Goal: Answer question/provide support: Share knowledge or assist other users

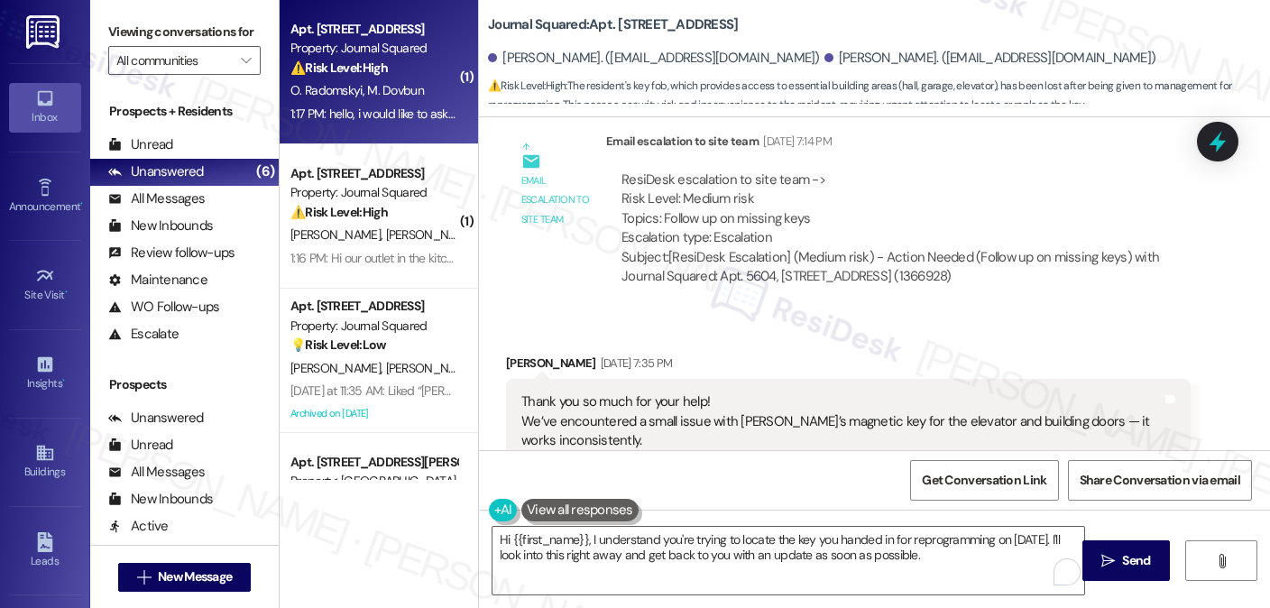
click at [578, 392] on div "Thank you so much for your help! We’ve encountered a small issue with [PERSON_N…" at bounding box center [841, 440] width 640 height 96
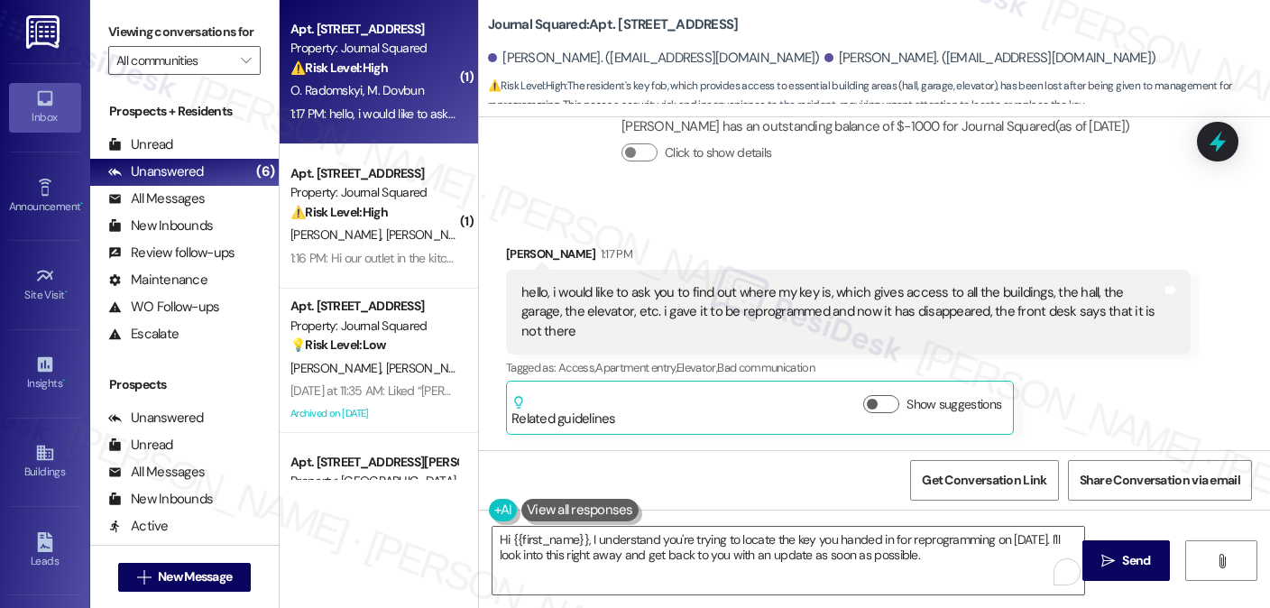
scroll to position [14605, 0]
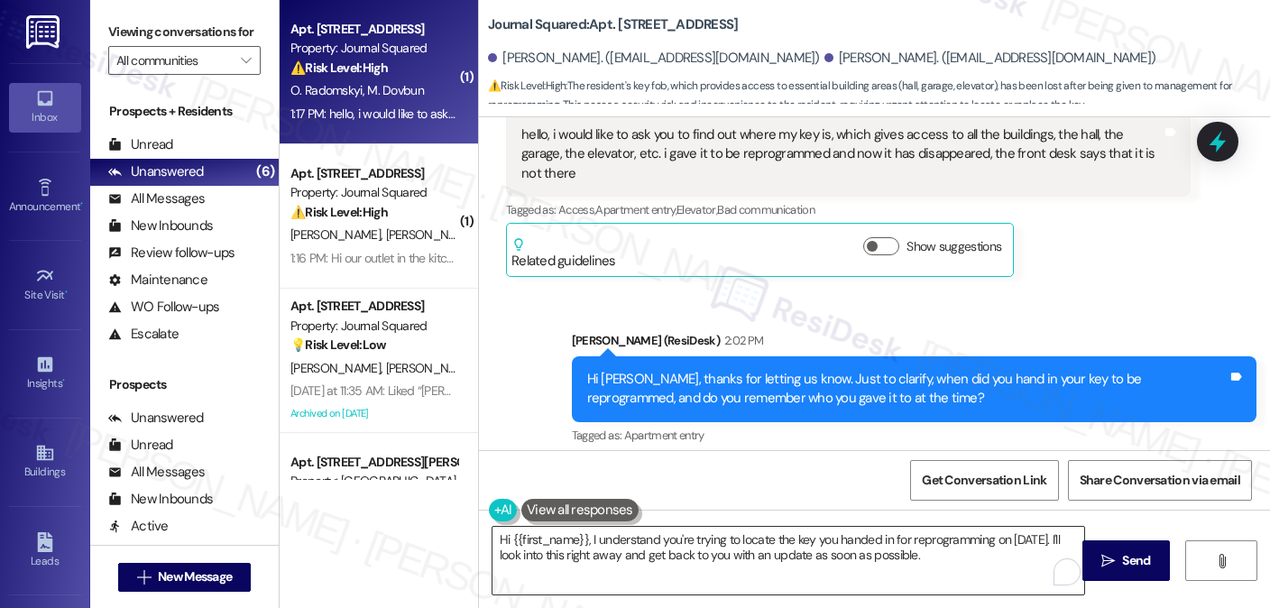
click at [628, 542] on textarea "Hi {{first_name}}, I understand you're trying to locate the key you handed in f…" at bounding box center [788, 561] width 592 height 68
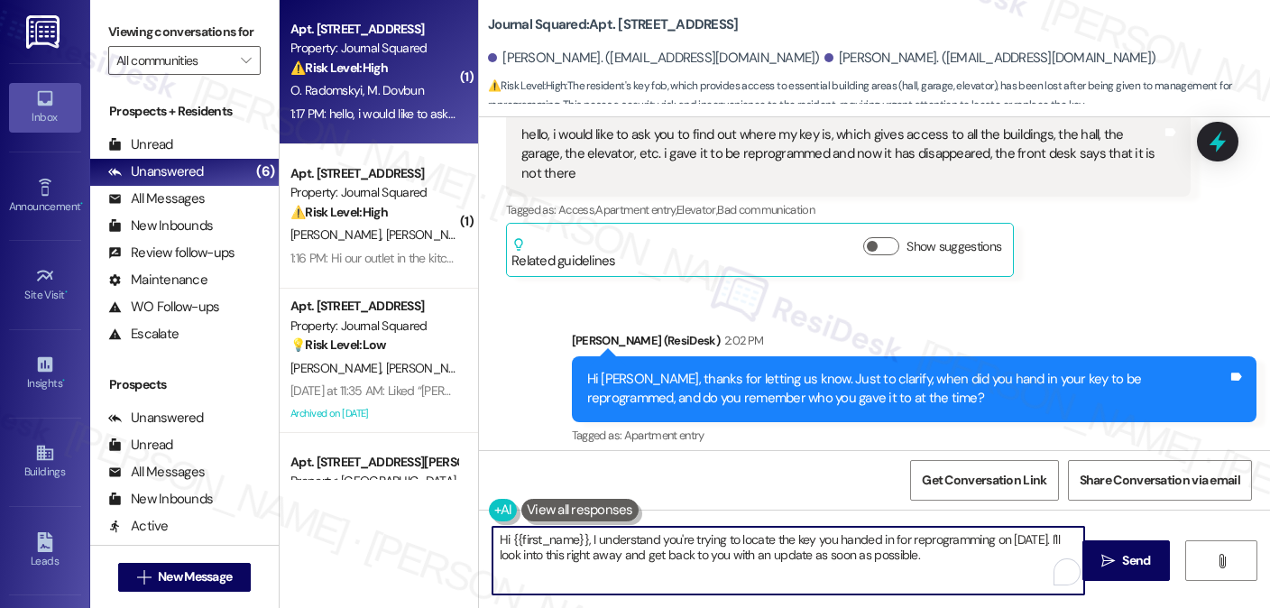
click at [628, 542] on textarea "Hi {{first_name}}, I understand you're trying to locate the key you handed in f…" at bounding box center [788, 561] width 592 height 68
click at [914, 565] on textarea "Hi {{first_name}}, I understand you're trying to locate the key you handed in f…" at bounding box center [788, 561] width 592 height 68
drag, startPoint x: 933, startPoint y: 551, endPoint x: 755, endPoint y: 541, distance: 178.8
click at [755, 541] on textarea "Hi {{first_name}}, I understand you're trying to locate the key you handed in f…" at bounding box center [788, 561] width 592 height 68
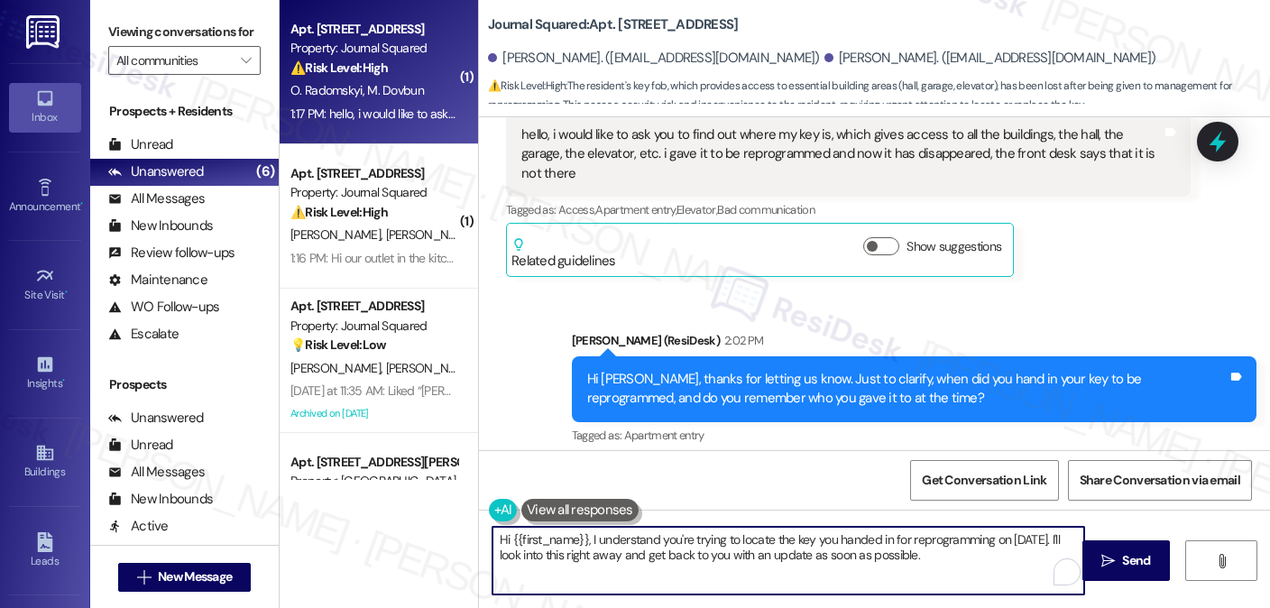
click at [755, 541] on textarea "Hi {{first_name}}, I understand you're trying to locate the key you handed in f…" at bounding box center [788, 561] width 592 height 68
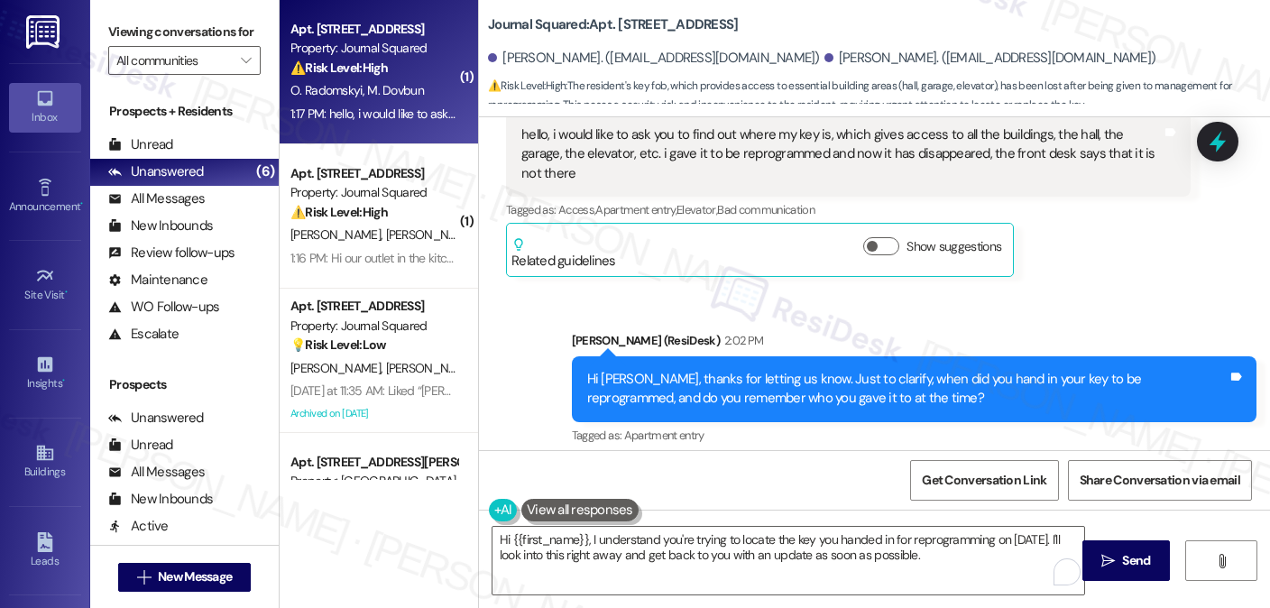
click at [696, 370] on div "Hi [PERSON_NAME], thanks for letting us know. Just to clarify, when did you han…" at bounding box center [907, 389] width 640 height 39
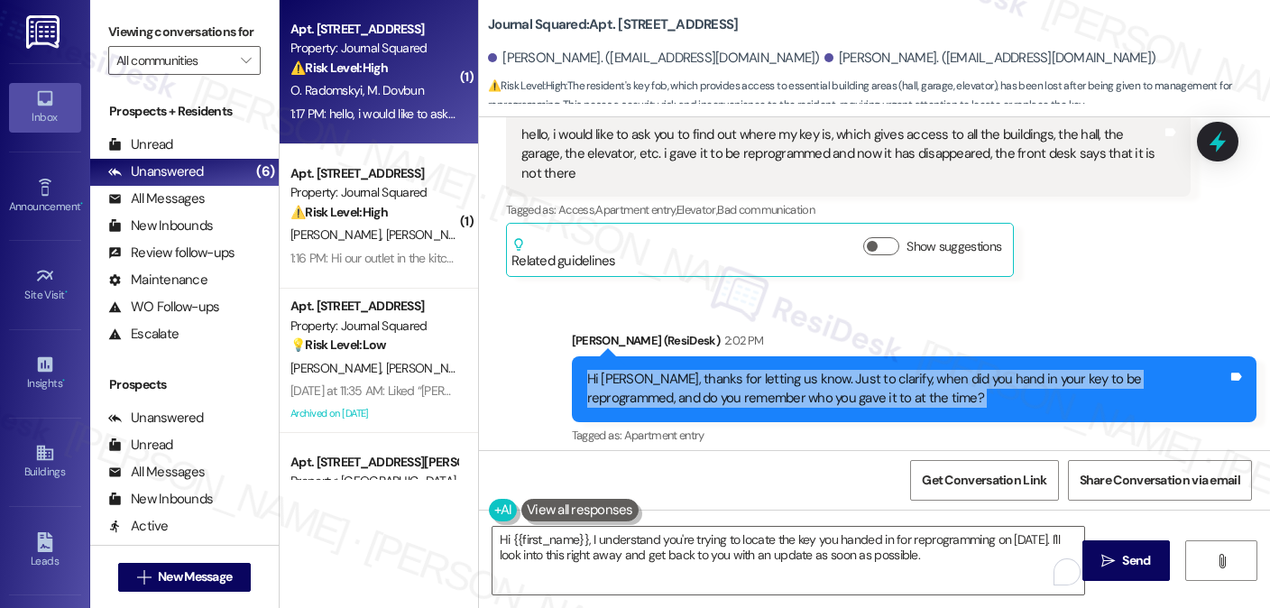
click at [696, 370] on div "Hi [PERSON_NAME], thanks for letting us know. Just to clarify, when did you han…" at bounding box center [907, 389] width 640 height 39
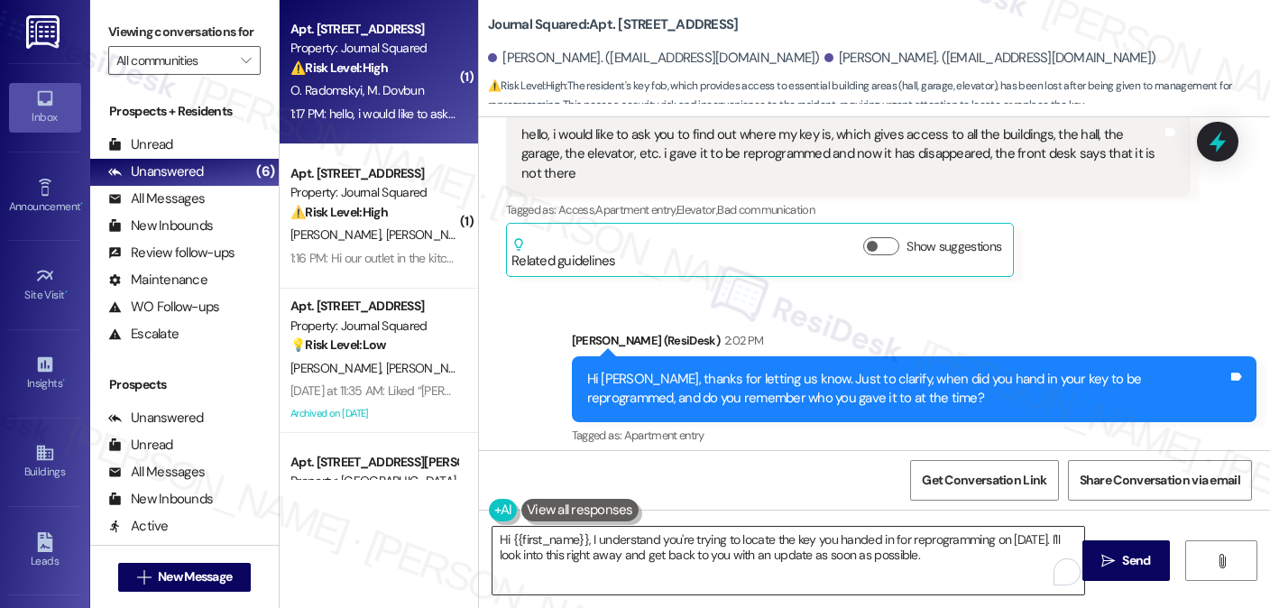
click at [934, 551] on textarea "Hi {{first_name}}, I understand you're trying to locate the key you handed in f…" at bounding box center [788, 561] width 592 height 68
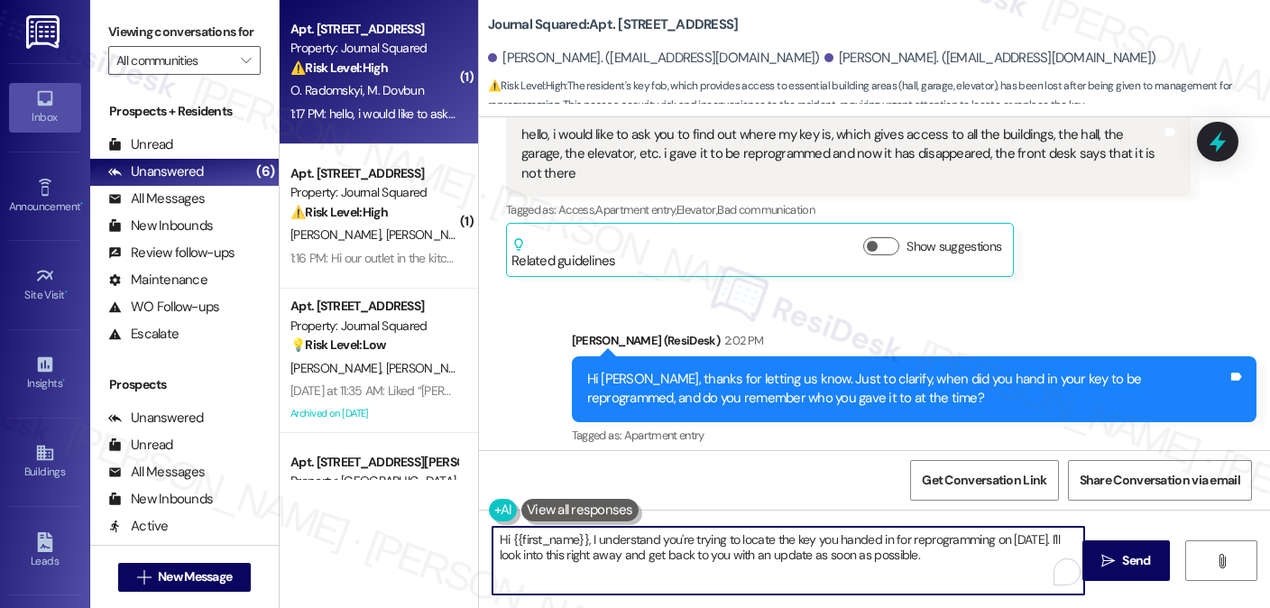
click at [934, 551] on textarea "Hi {{first_name}}, I understand you're trying to locate the key you handed in f…" at bounding box center [788, 561] width 592 height 68
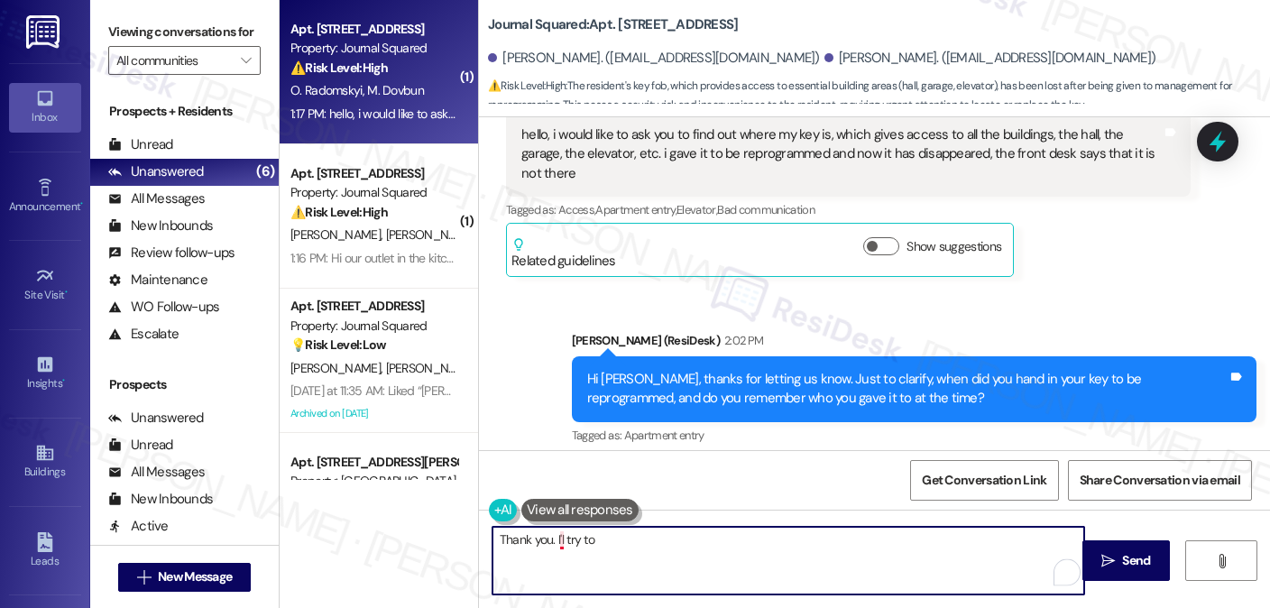
drag, startPoint x: 554, startPoint y: 540, endPoint x: 575, endPoint y: 535, distance: 22.3
click at [554, 540] on textarea "Thank you. I'l try to" at bounding box center [788, 561] width 592 height 68
drag, startPoint x: 602, startPoint y: 543, endPoint x: 563, endPoint y: 543, distance: 39.7
click at [563, 543] on textarea "Thank you. I'll try to" at bounding box center [788, 561] width 592 height 68
type textarea "Thank you. I'll reach out to our team wh"
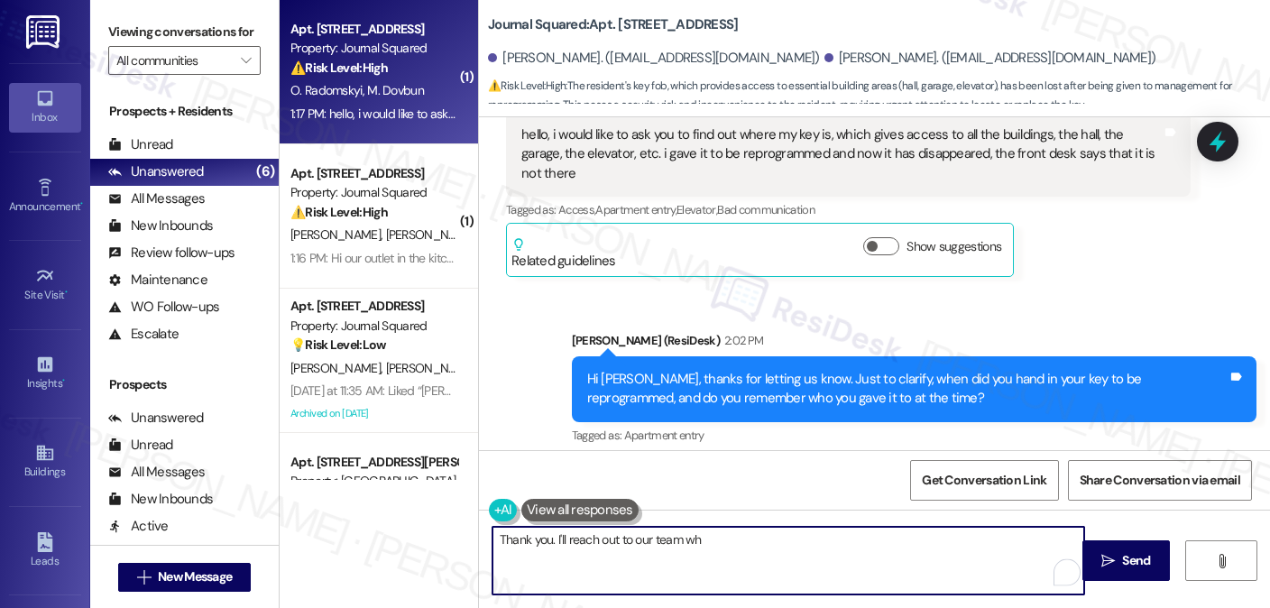
click at [566, 510] on button at bounding box center [579, 510] width 117 height 23
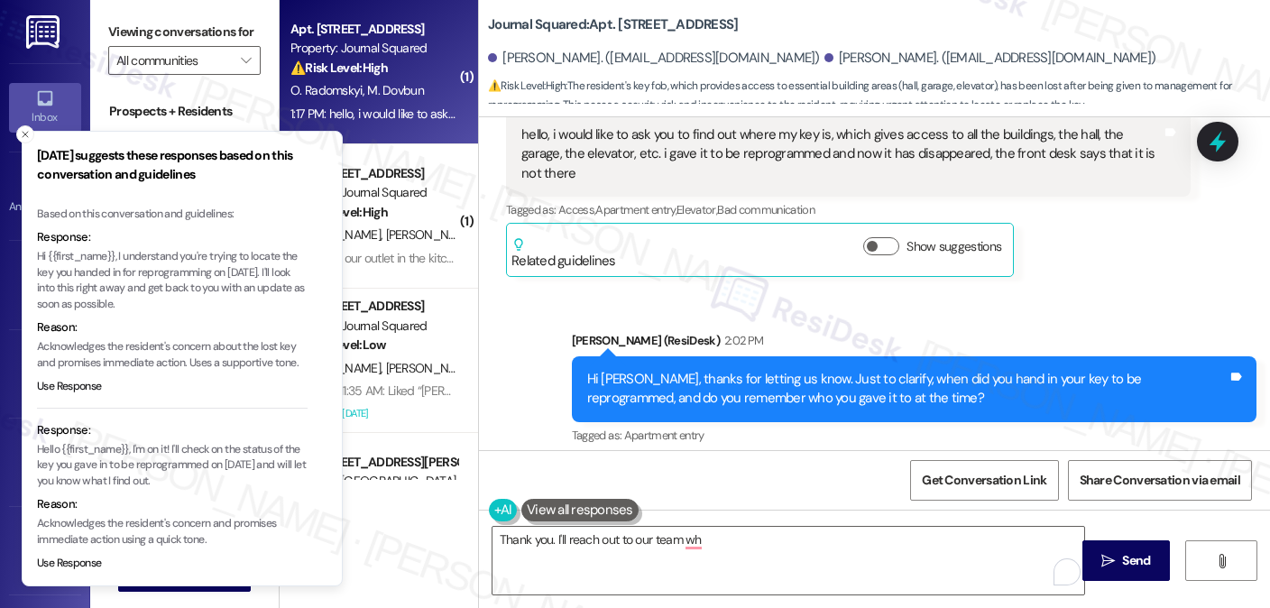
scroll to position [90, 0]
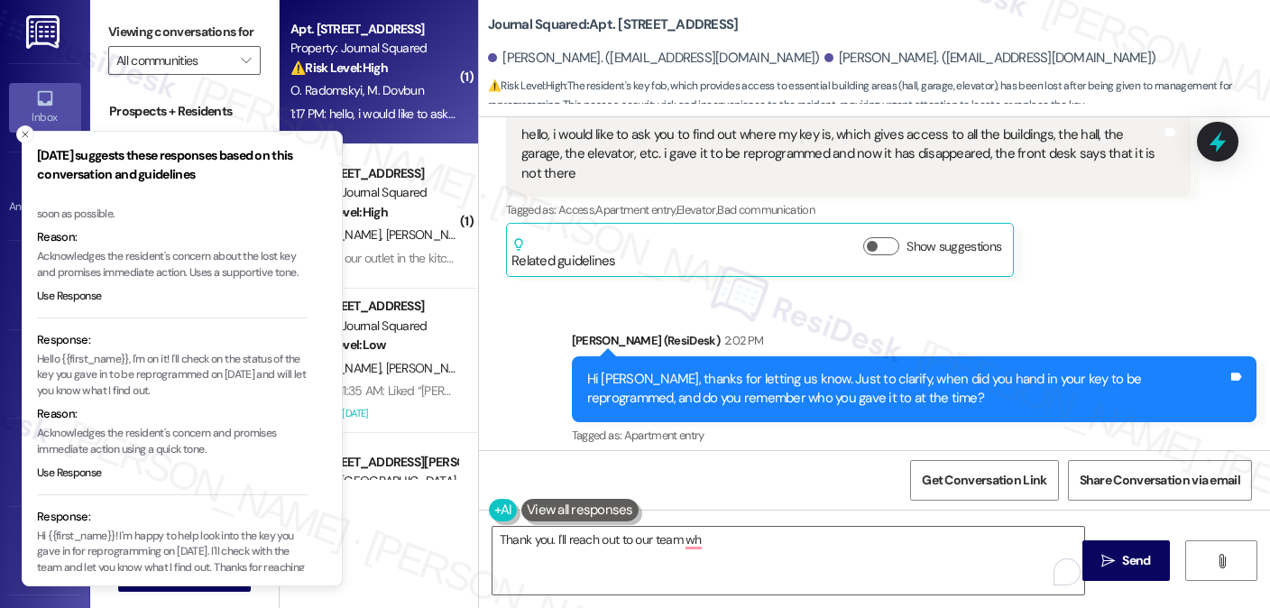
drag, startPoint x: 177, startPoint y: 358, endPoint x: 269, endPoint y: 389, distance: 97.0
click at [269, 389] on p "Hello {{first_name}}, I'm on it! I'll check on the status of the key you gave i…" at bounding box center [172, 376] width 271 height 48
copy p "'ll check on the status of the key you gave in to be reprogrammed on [DATE] and…"
click at [703, 545] on textarea "Thank you. I'll reach out to our team wh" at bounding box center [788, 561] width 592 height 68
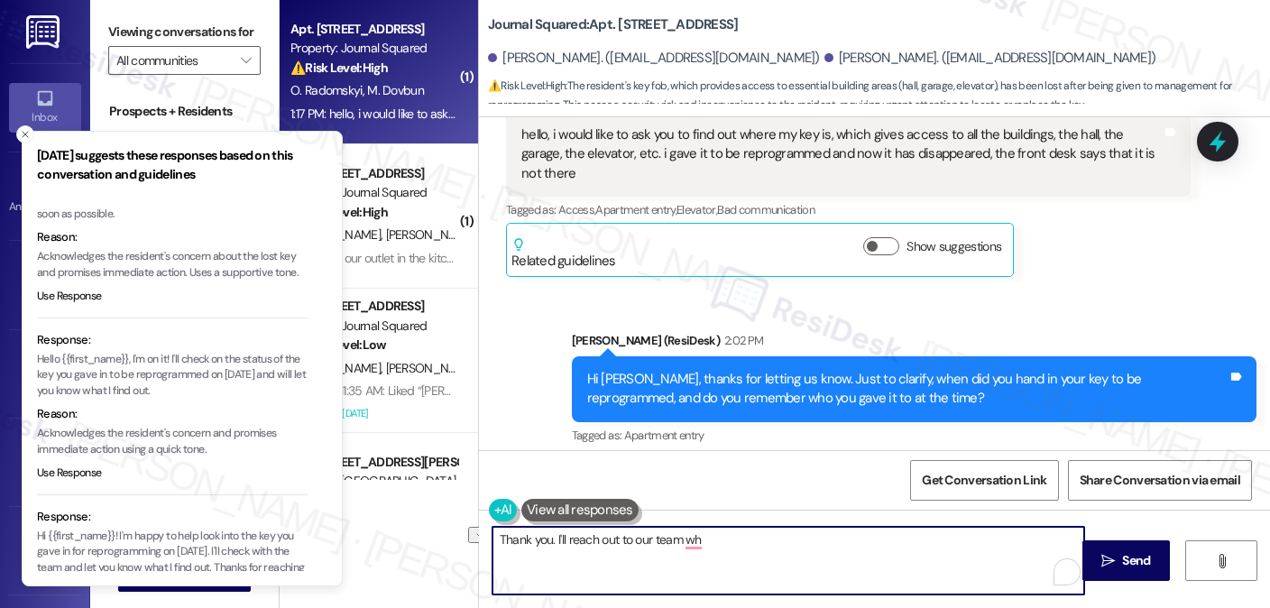
drag, startPoint x: 732, startPoint y: 547, endPoint x: 547, endPoint y: 537, distance: 185.1
click at [547, 537] on textarea "Thank you. I'll reach out to our team wh" at bounding box center [788, 561] width 592 height 68
paste textarea "'ll check on the status of the key you gave in to be reprogrammed on [DATE] and…"
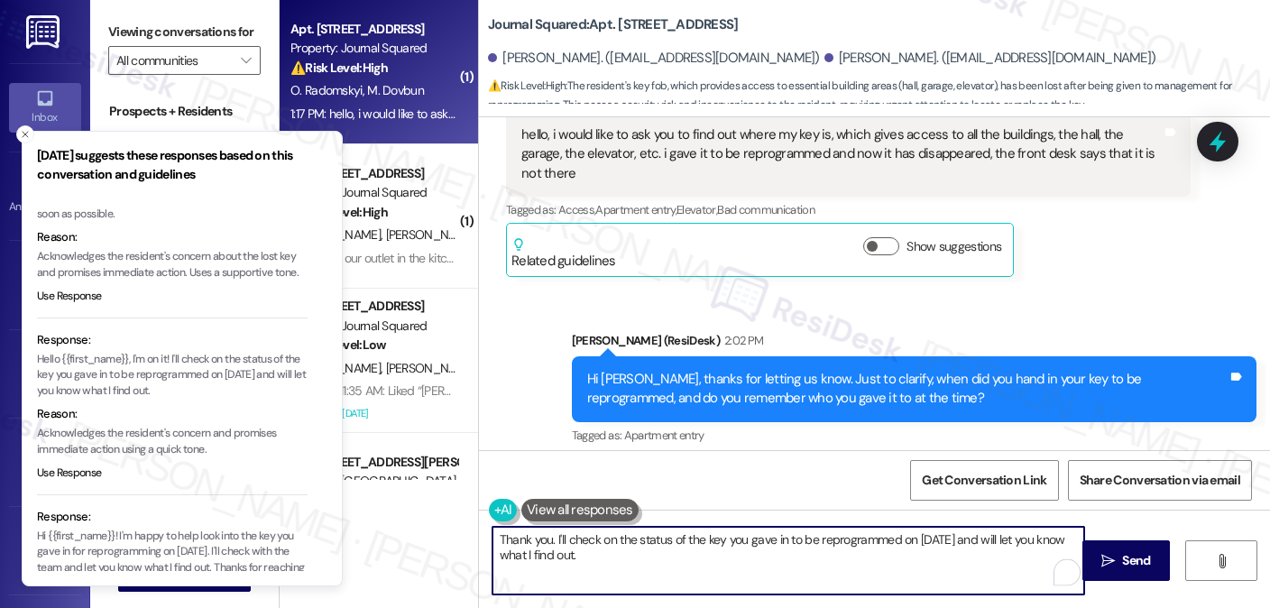
drag, startPoint x: 967, startPoint y: 539, endPoint x: 990, endPoint y: 537, distance: 23.6
click at [967, 539] on textarea "Thank you. I'll check on the status of the key you gave in to be reprogrammed o…" at bounding box center [788, 561] width 592 height 68
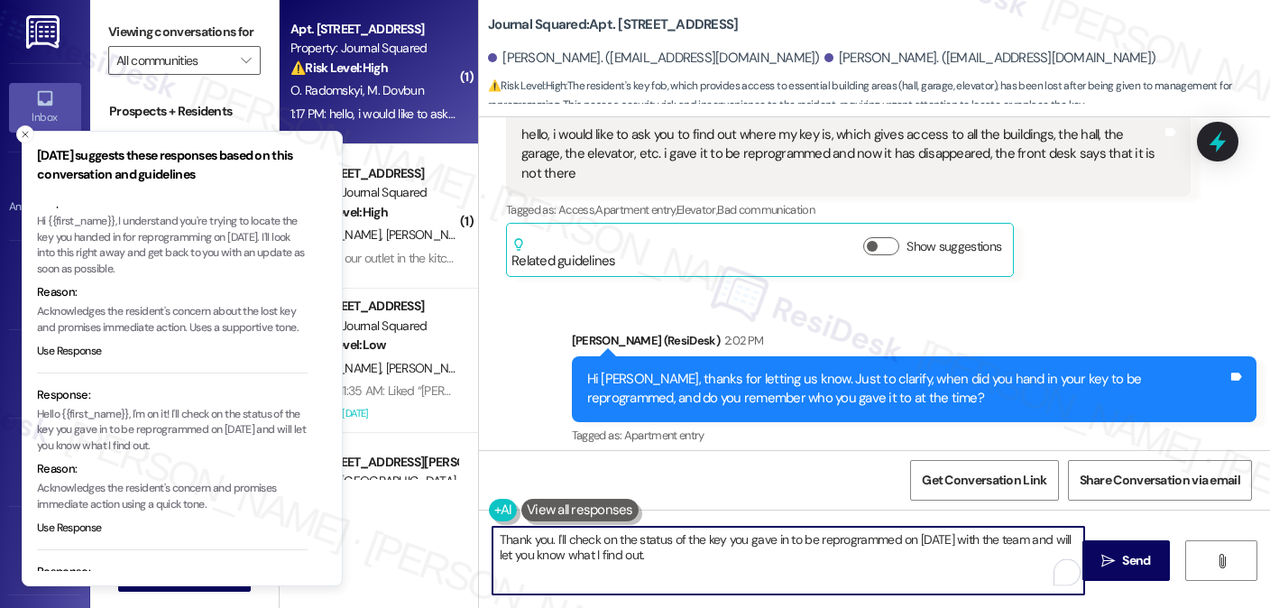
scroll to position [24, 0]
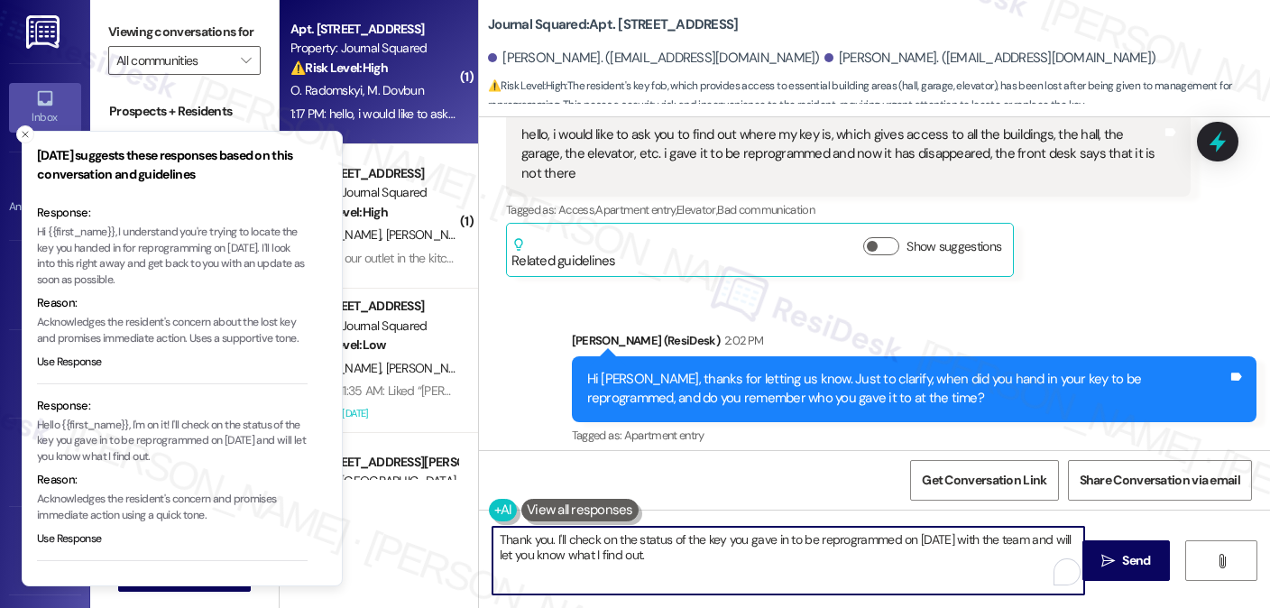
click at [23, 128] on button "Close toast" at bounding box center [25, 134] width 18 height 18
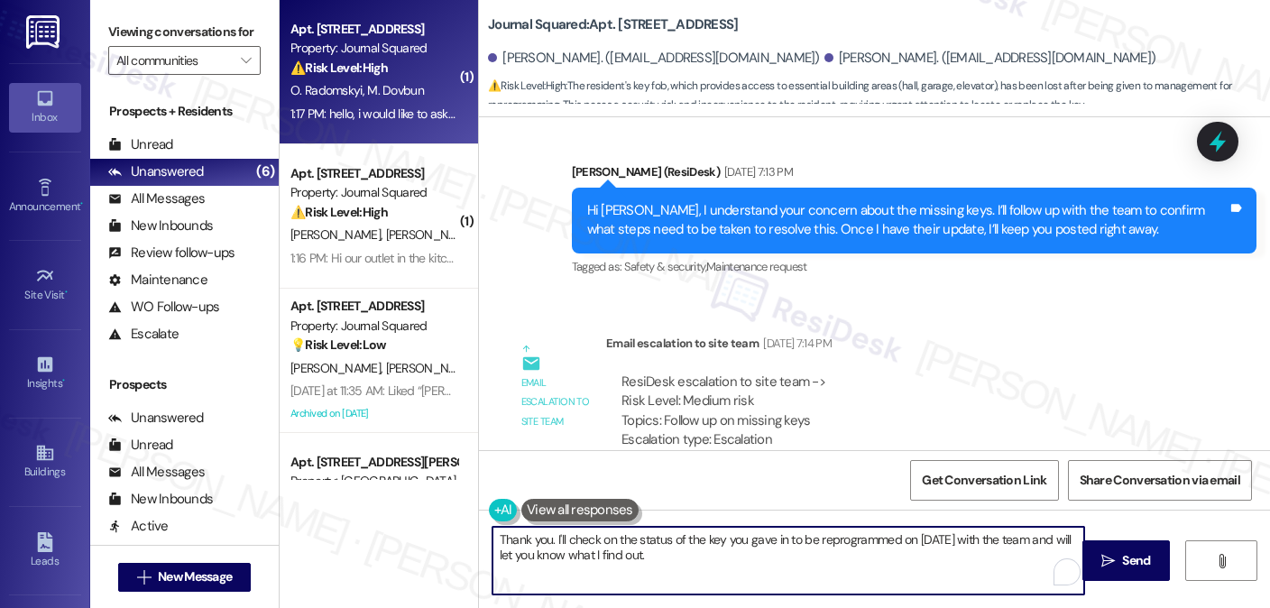
scroll to position [12981, 0]
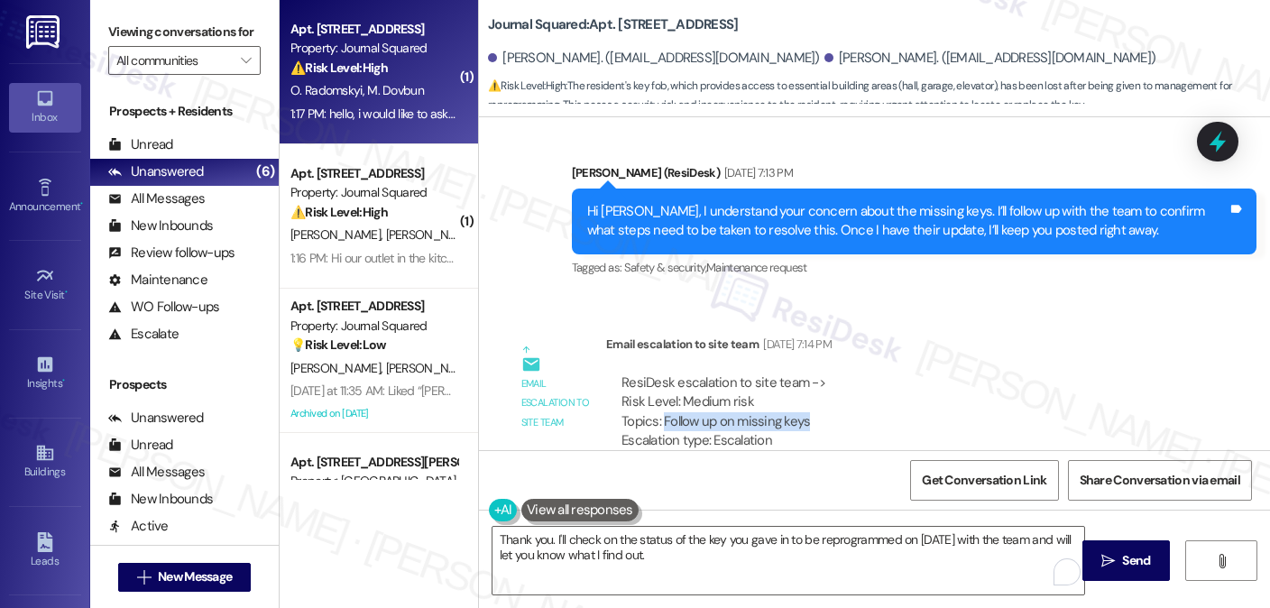
drag, startPoint x: 655, startPoint y: 284, endPoint x: 801, endPoint y: 291, distance: 146.3
click at [801, 373] on div "ResiDesk escalation to site team -> Risk Level: Medium risk Topics: Follow up o…" at bounding box center [898, 412] width 554 height 78
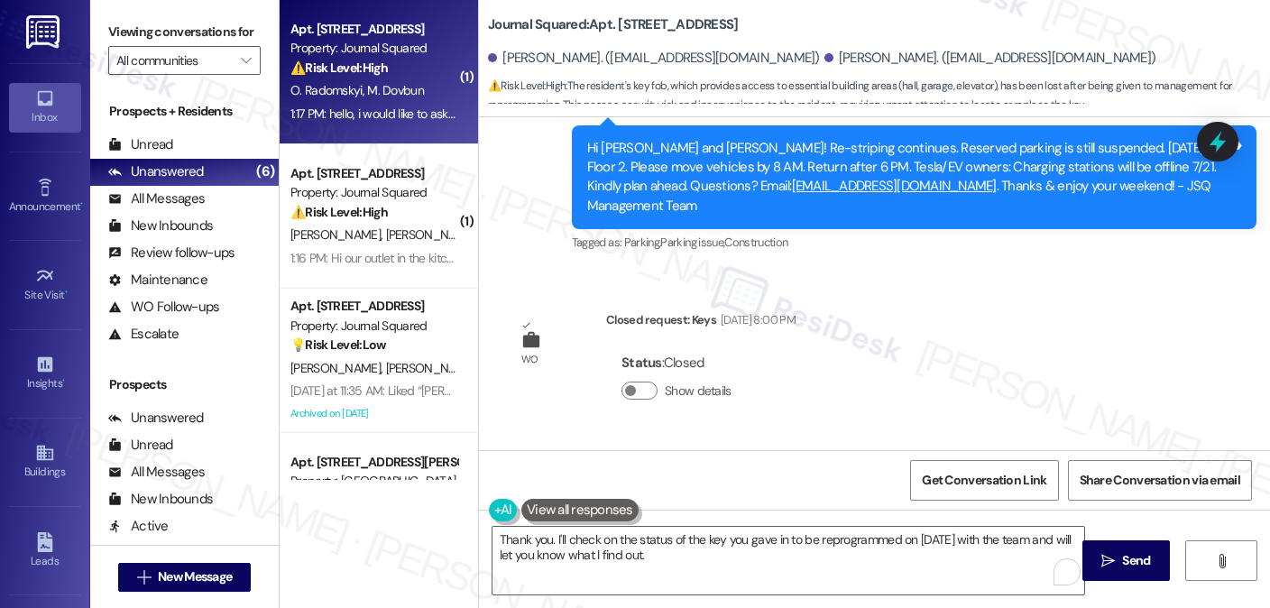
scroll to position [11628, 0]
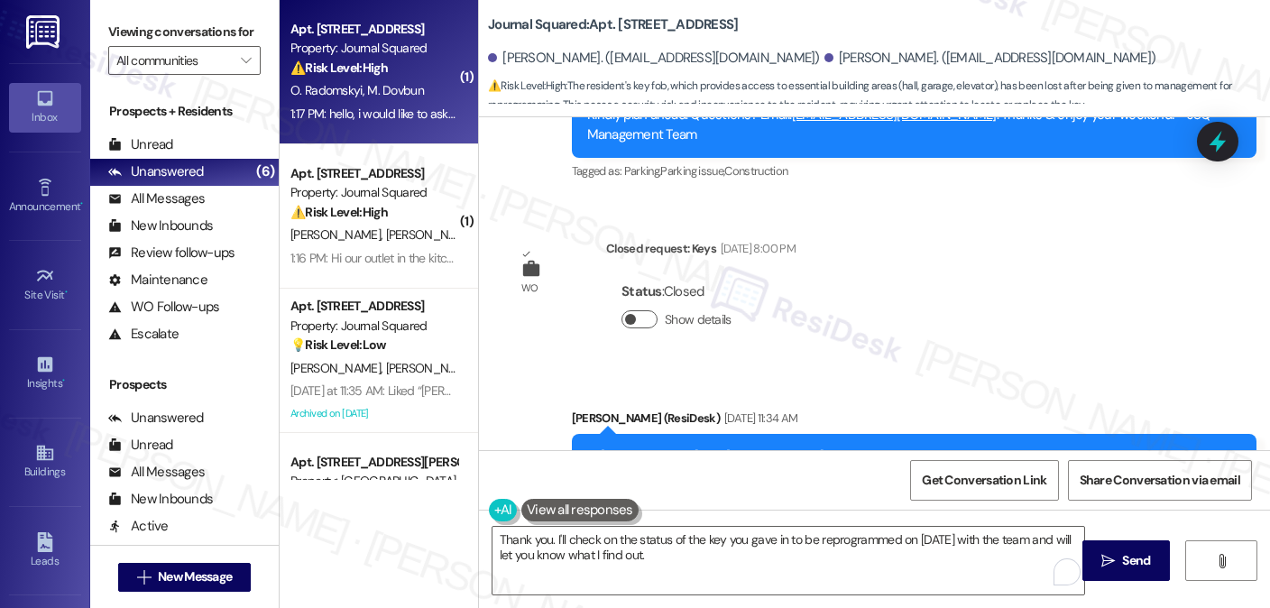
click at [641, 310] on button "Show details" at bounding box center [639, 319] width 36 height 18
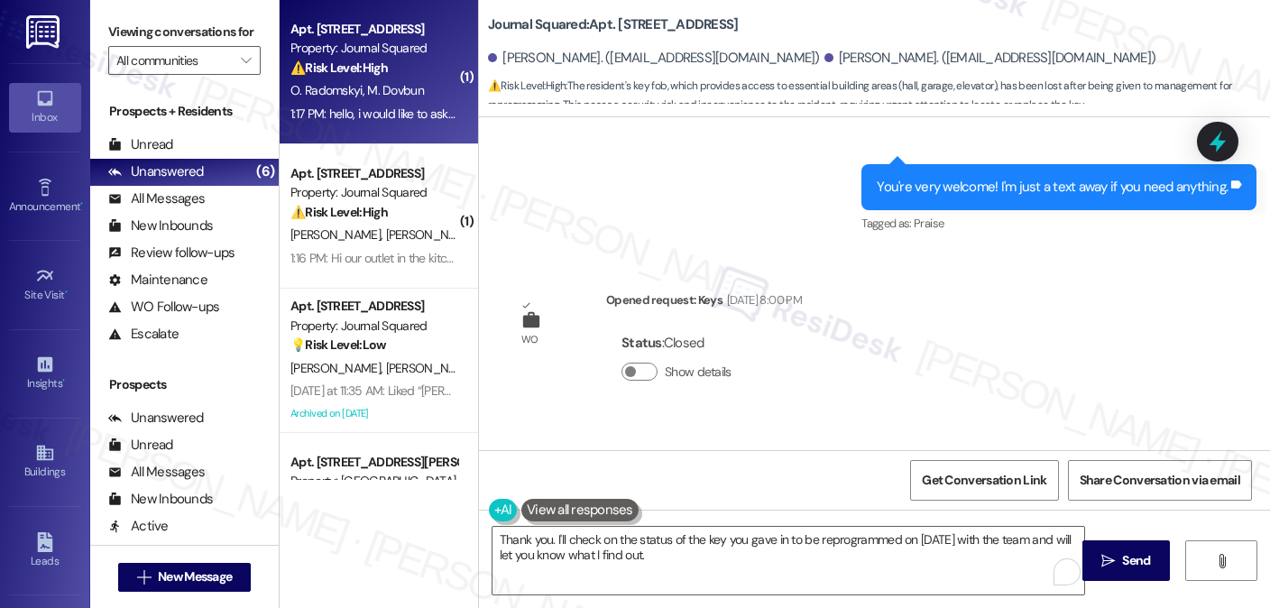
scroll to position [10005, 0]
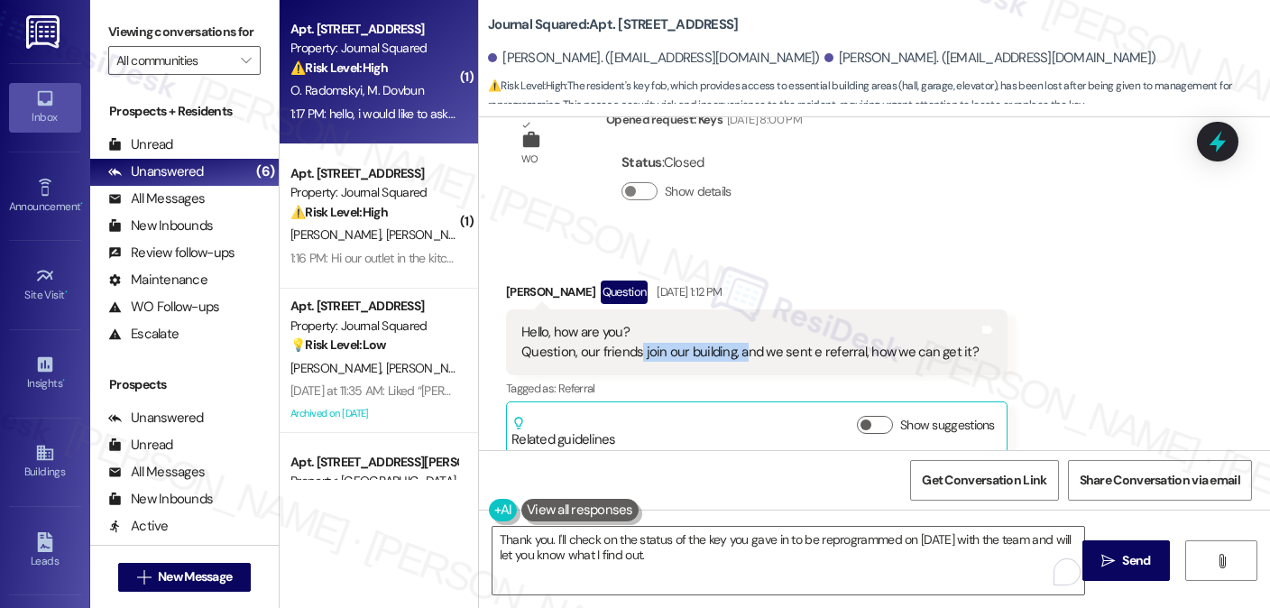
drag, startPoint x: 628, startPoint y: 264, endPoint x: 736, endPoint y: 269, distance: 108.3
click at [736, 323] on div "Hello, how are you? Question, our friends join our building, and we sent e refe…" at bounding box center [749, 342] width 457 height 39
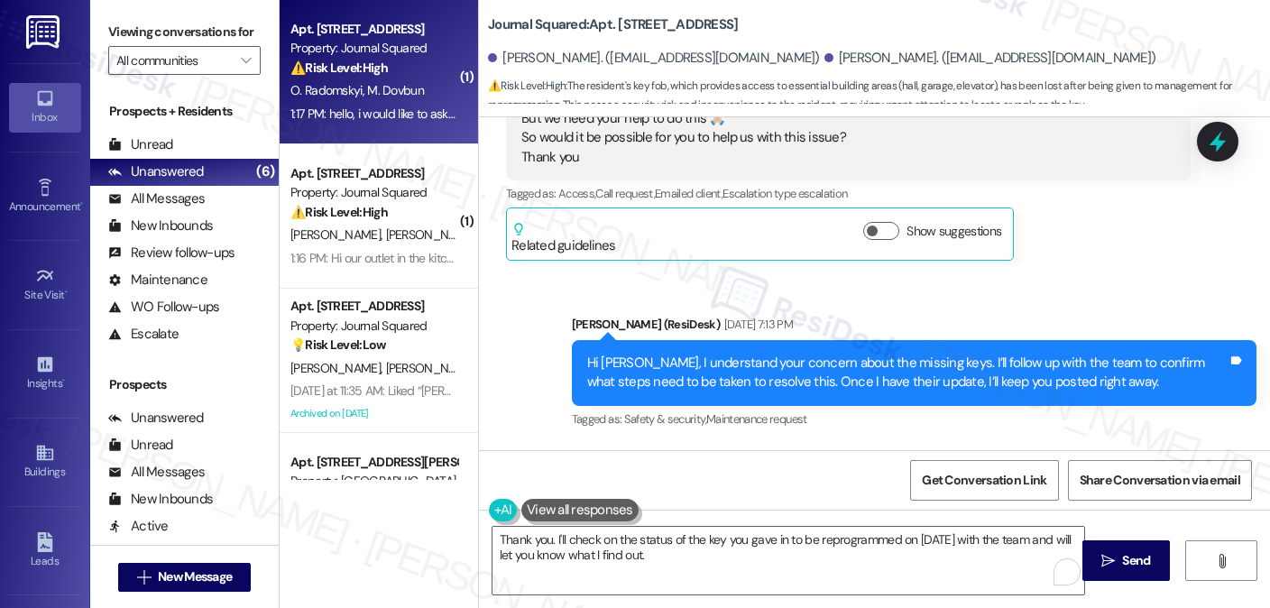
scroll to position [12981, 0]
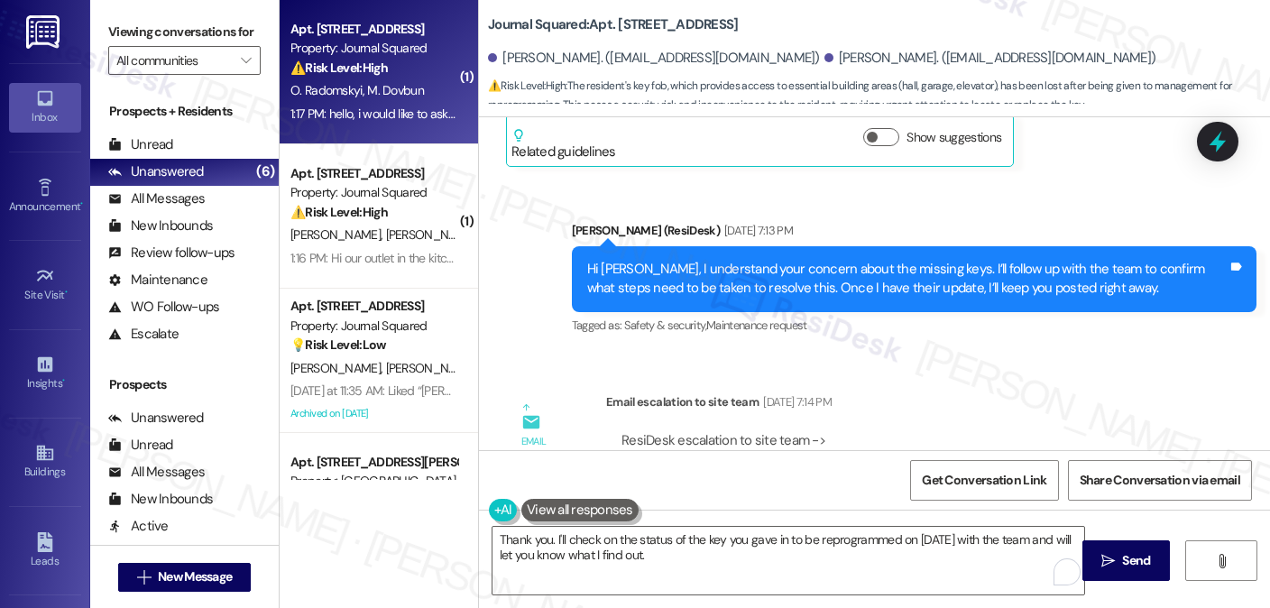
drag, startPoint x: 652, startPoint y: 342, endPoint x: 826, endPoint y: 335, distance: 174.2
click at [826, 431] on div "ResiDesk escalation to site team -> Risk Level: Medium risk Topics: Follow up o…" at bounding box center [898, 470] width 554 height 78
click at [821, 431] on div "ResiDesk escalation to site team -> Risk Level: Medium risk Topics: Follow up o…" at bounding box center [898, 470] width 554 height 78
drag, startPoint x: 825, startPoint y: 338, endPoint x: 671, endPoint y: 345, distance: 154.4
click at [666, 431] on div "ResiDesk escalation to site team -> Risk Level: Medium risk Topics: Follow up o…" at bounding box center [898, 470] width 554 height 78
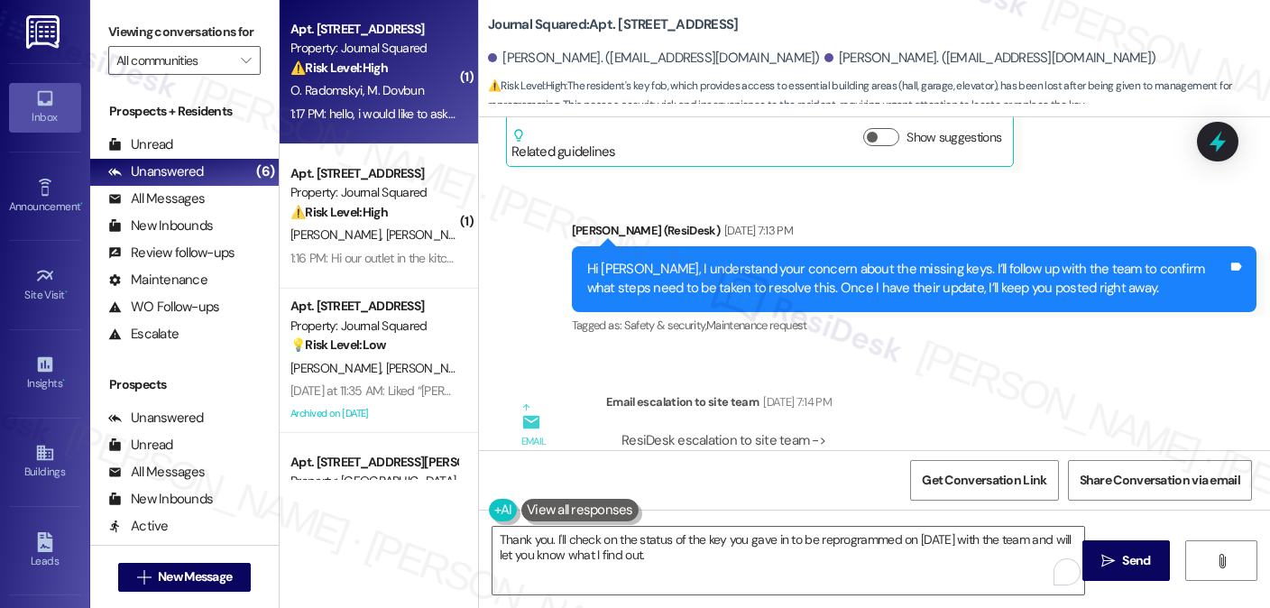
click at [694, 431] on div "ResiDesk escalation to site team -> Risk Level: Medium risk Topics: Follow up o…" at bounding box center [898, 470] width 554 height 78
drag, startPoint x: 655, startPoint y: 342, endPoint x: 827, endPoint y: 342, distance: 172.3
click at [827, 431] on div "ResiDesk escalation to site team -> Risk Level: Medium risk Topics: Follow up o…" at bounding box center [898, 470] width 554 height 78
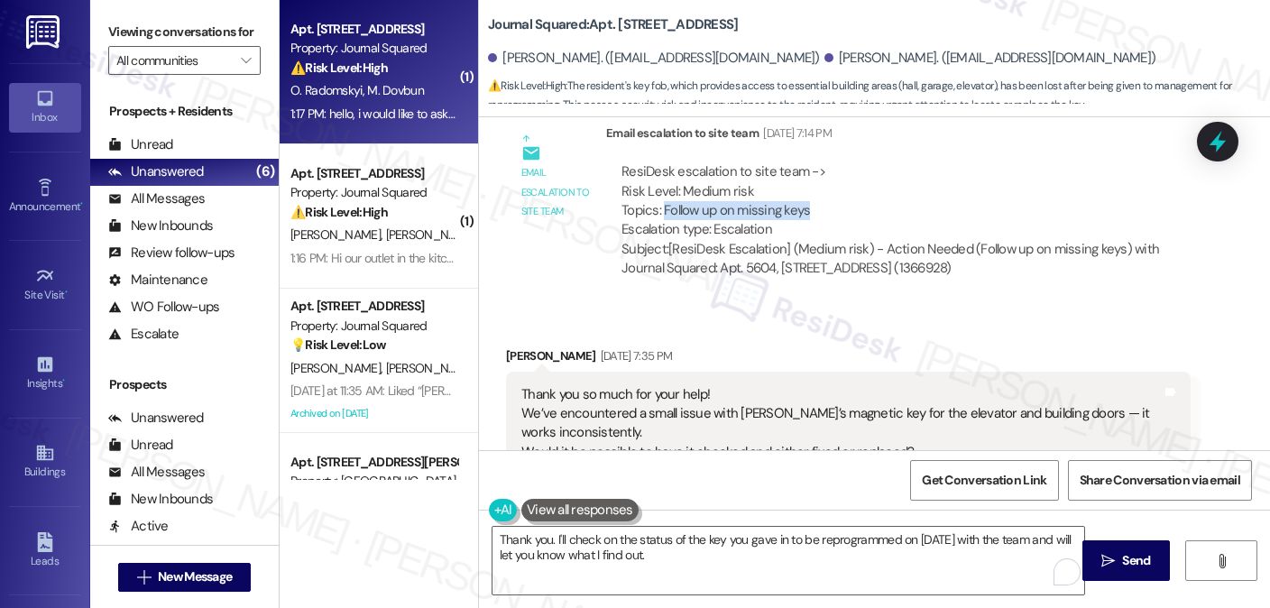
scroll to position [13252, 0]
click at [731, 383] on div "Thank you so much for your help! We’ve encountered a small issue with [PERSON_N…" at bounding box center [841, 431] width 640 height 96
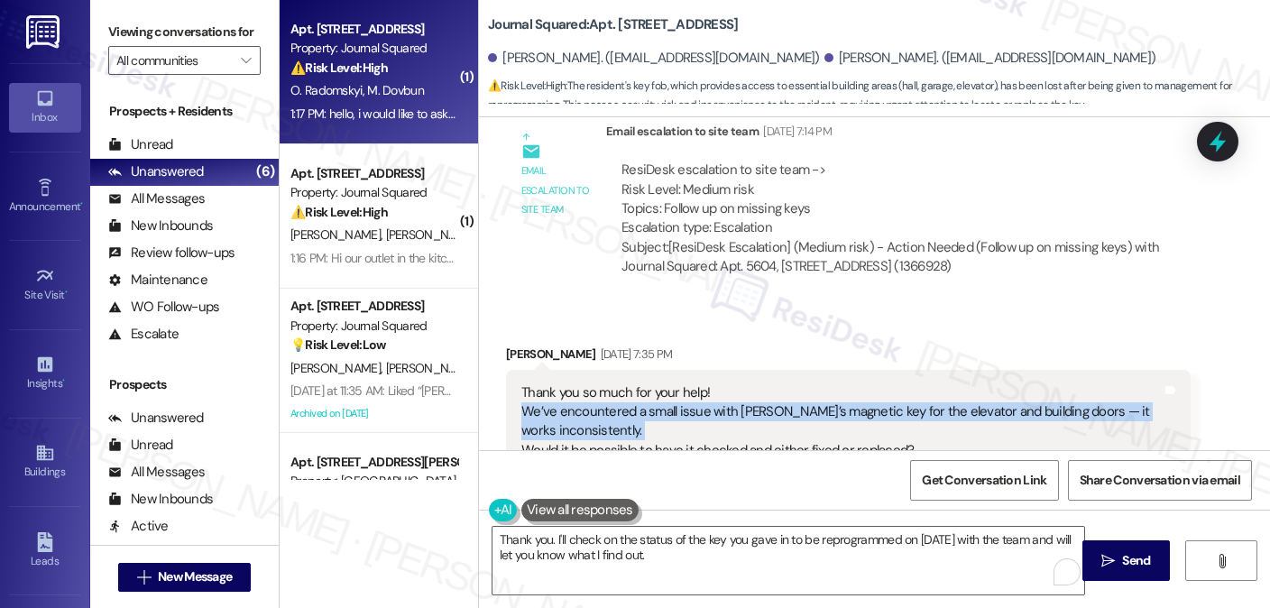
click at [731, 383] on div "Thank you so much for your help! We’ve encountered a small issue with [PERSON_N…" at bounding box center [841, 431] width 640 height 96
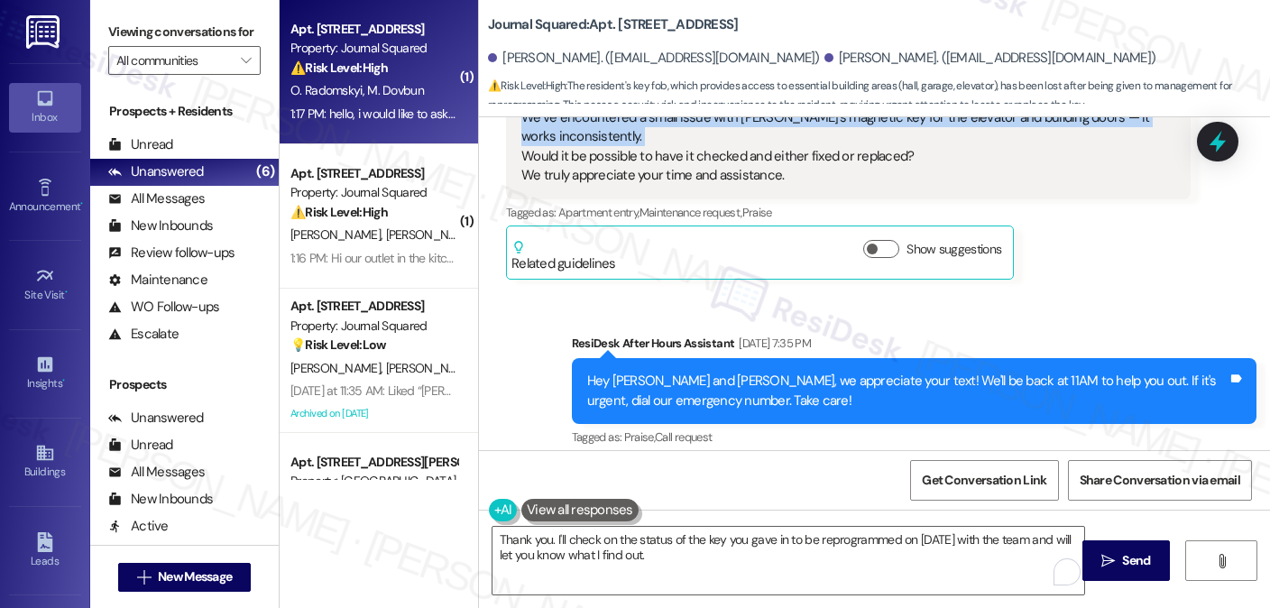
scroll to position [13793, 0]
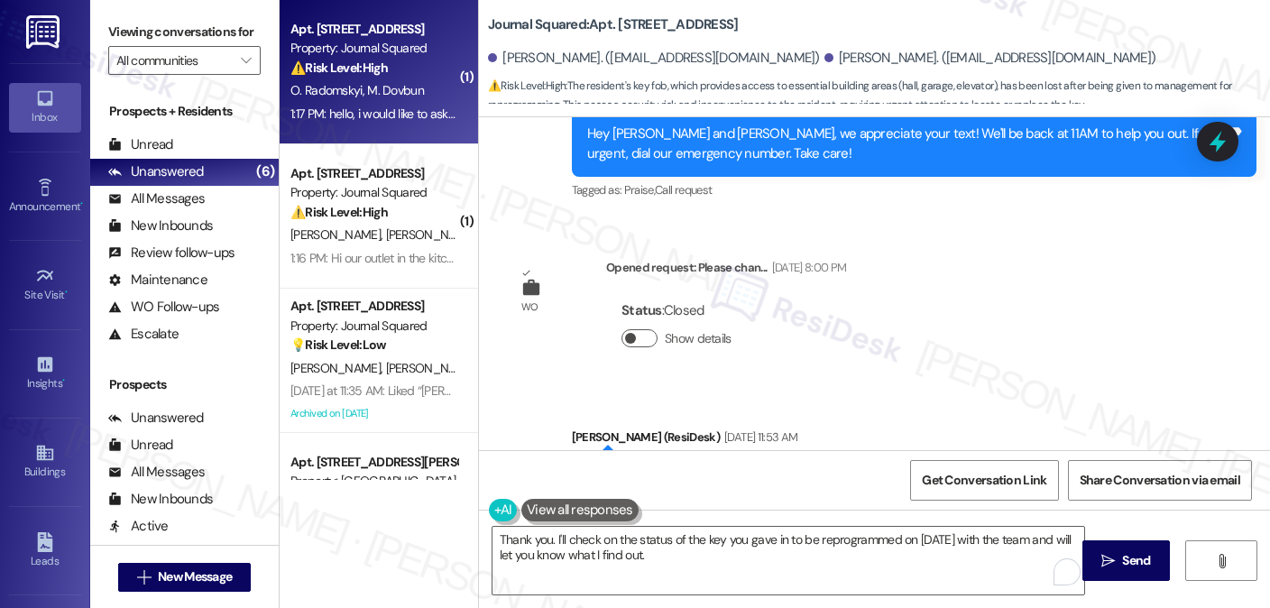
click at [625, 333] on span "button" at bounding box center [630, 338] width 11 height 11
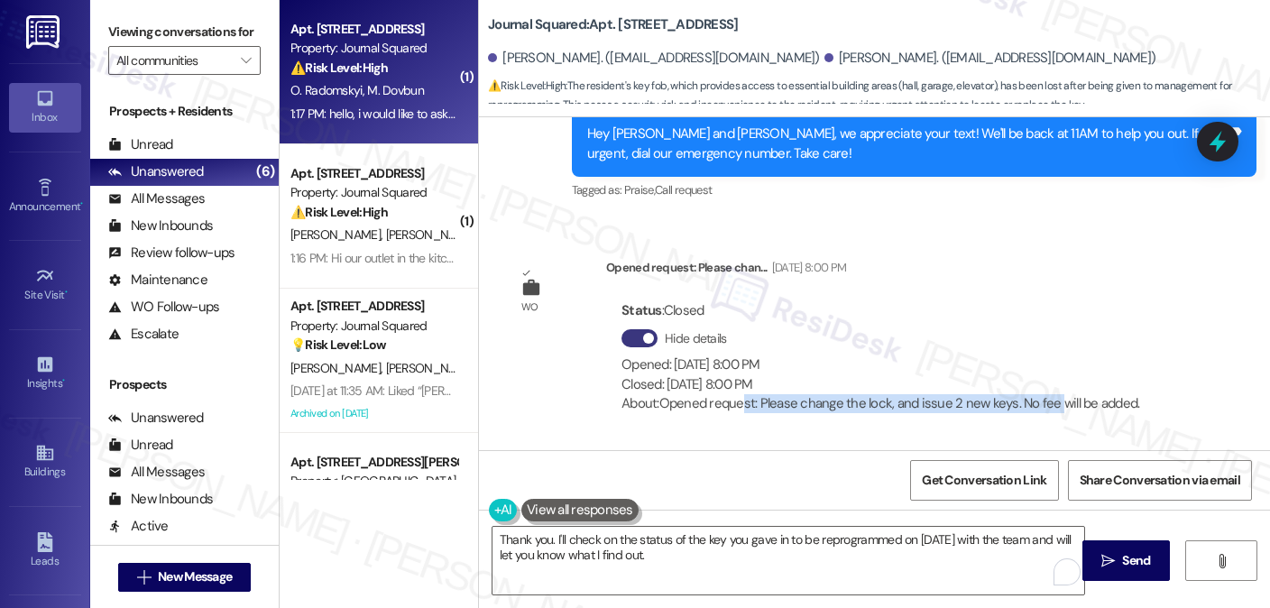
drag, startPoint x: 731, startPoint y: 269, endPoint x: 1053, endPoint y: 259, distance: 322.1
click at [1053, 394] on div "About: Opened request: Please change the lock, and issue 2 new keys. No fee wil…" at bounding box center [880, 403] width 518 height 19
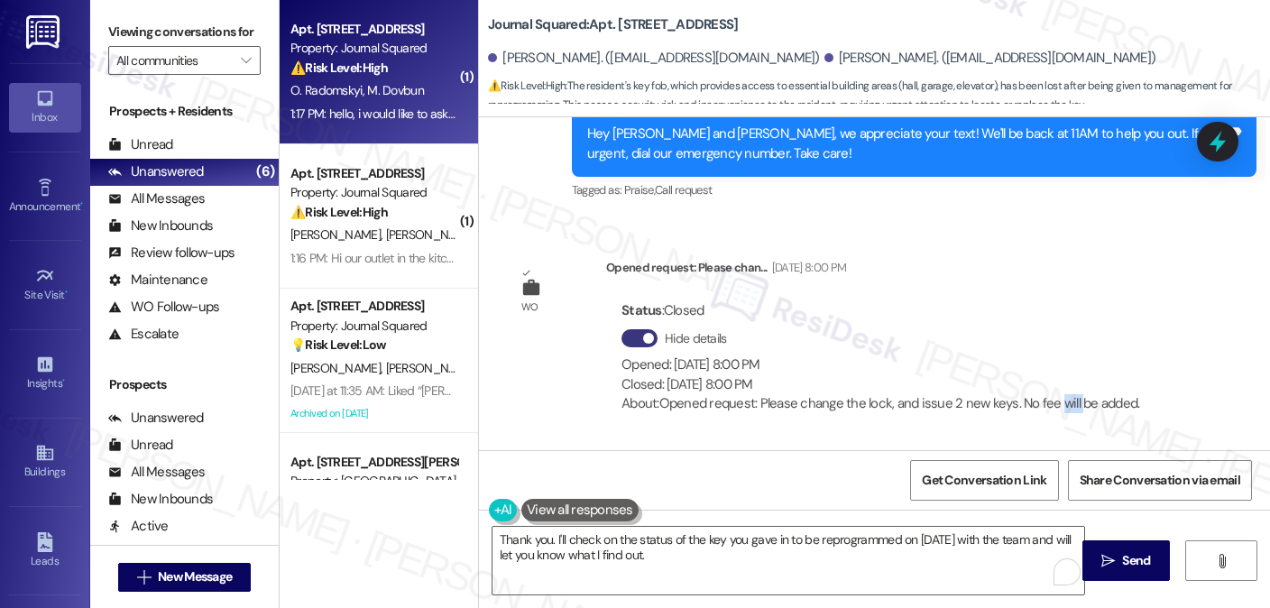
click at [1053, 394] on div "About: Opened request: Please change the lock, and issue 2 new keys. No fee wil…" at bounding box center [880, 403] width 518 height 19
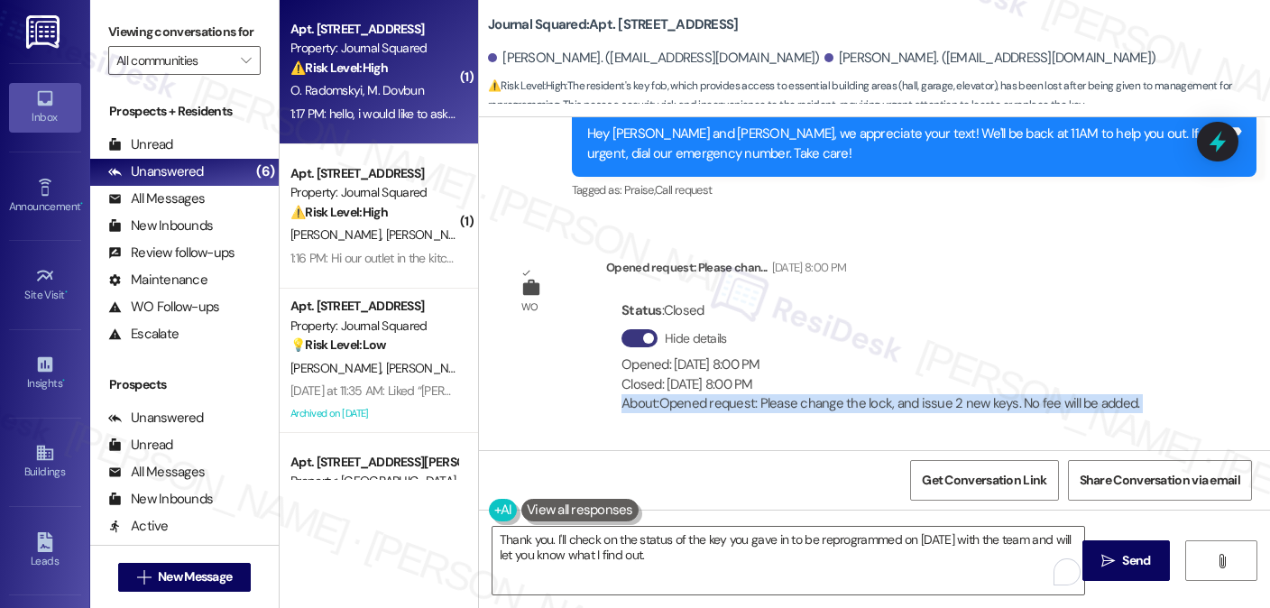
click at [1053, 394] on div "About: Opened request: Please change the lock, and issue 2 new keys. No fee wil…" at bounding box center [880, 403] width 518 height 19
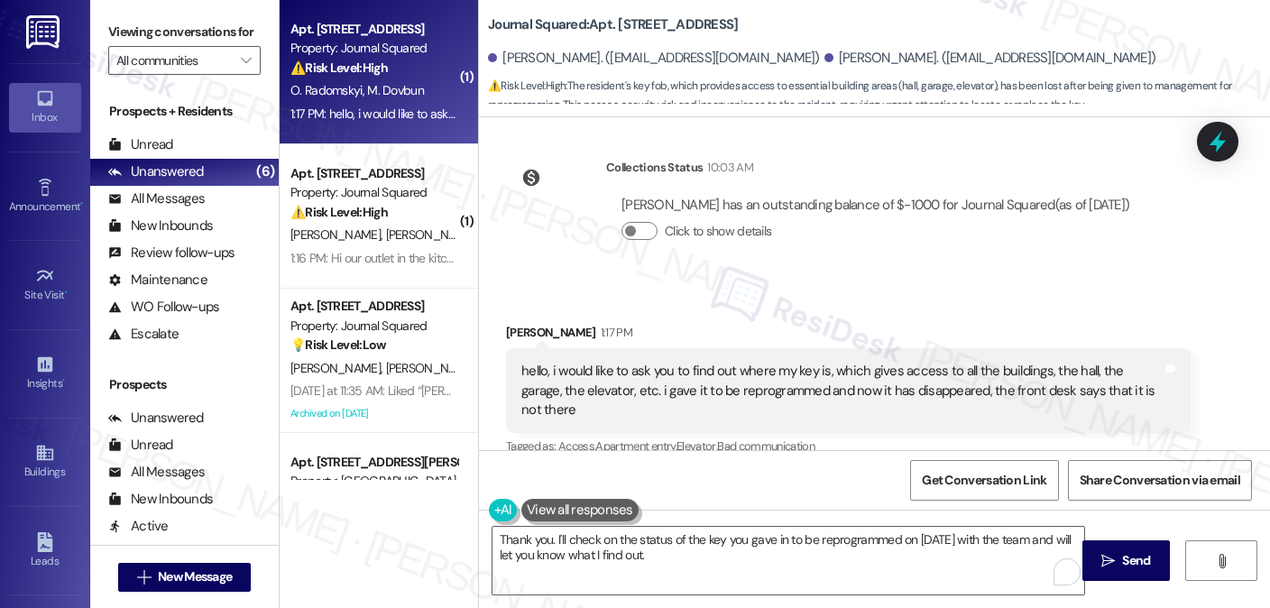
scroll to position [14514, 0]
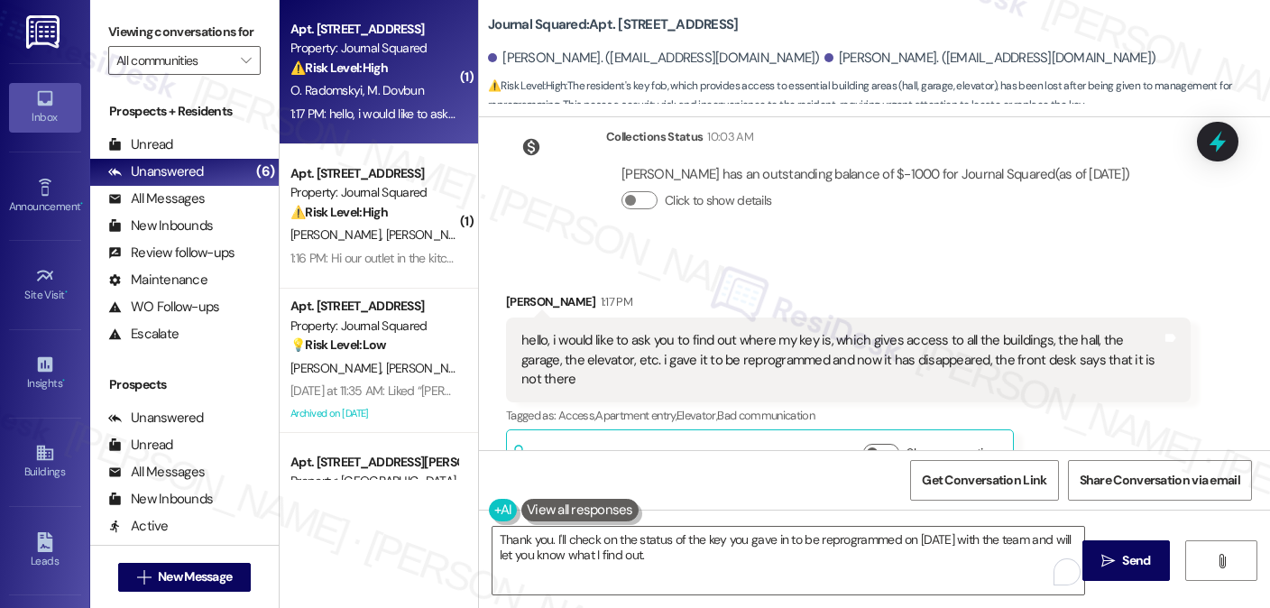
click at [776, 331] on div "hello, i would like to ask you to find out where my key is, which gives access …" at bounding box center [841, 360] width 640 height 58
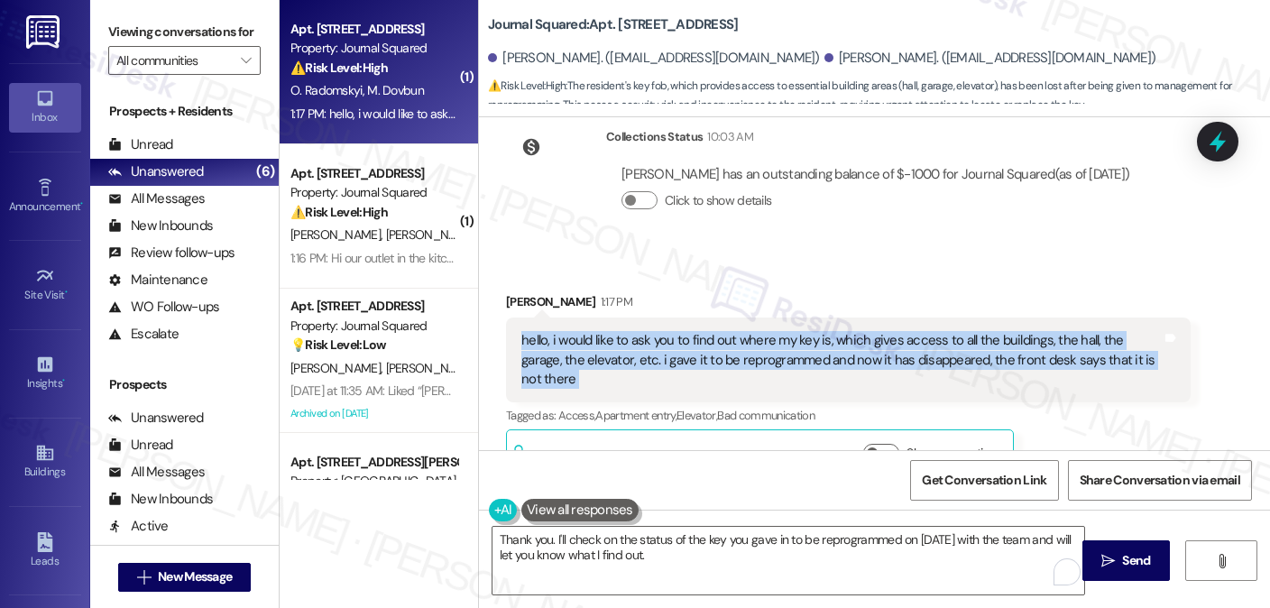
click at [776, 331] on div "hello, i would like to ask you to find out where my key is, which gives access …" at bounding box center [841, 360] width 640 height 58
click at [758, 331] on div "hello, i would like to ask you to find out where my key is, which gives access …" at bounding box center [841, 360] width 640 height 58
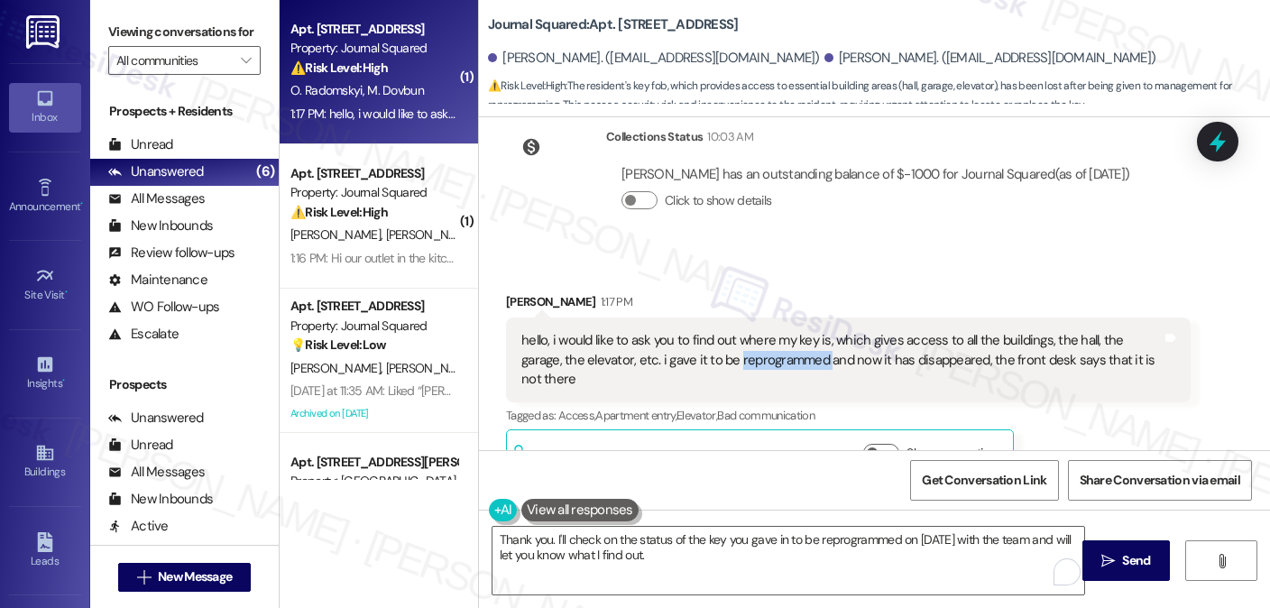
click at [758, 331] on div "hello, i would like to ask you to find out where my key is, which gives access …" at bounding box center [841, 360] width 640 height 58
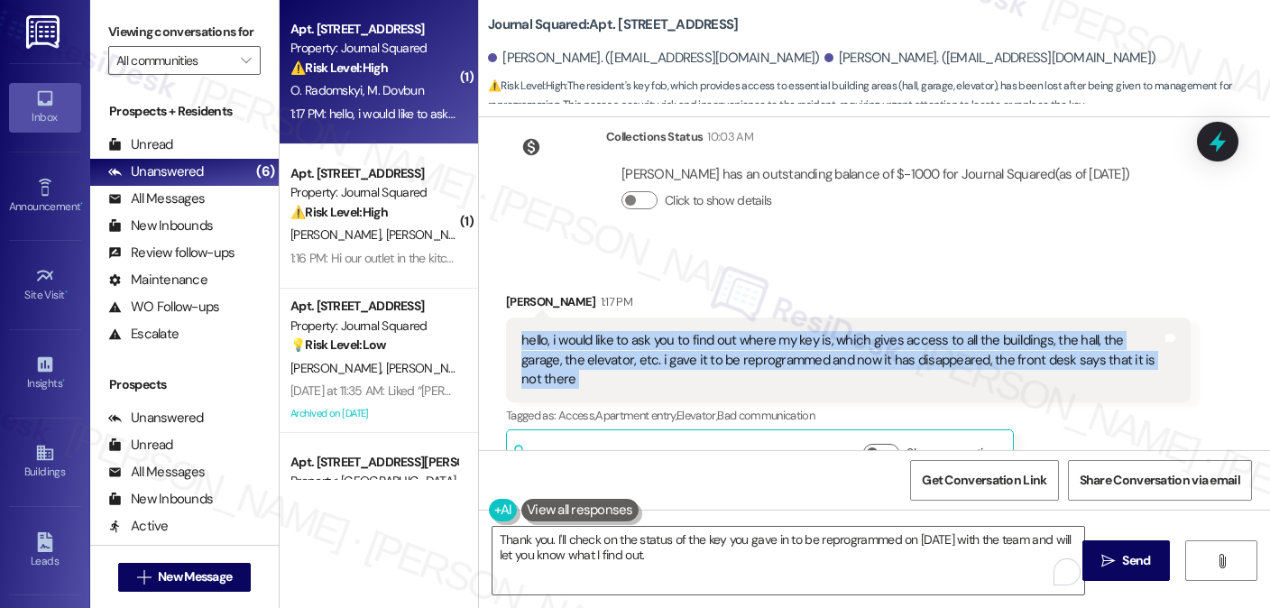
click at [758, 331] on div "hello, i would like to ask you to find out where my key is, which gives access …" at bounding box center [841, 360] width 640 height 58
click at [886, 444] on button "Show suggestions" at bounding box center [881, 453] width 36 height 18
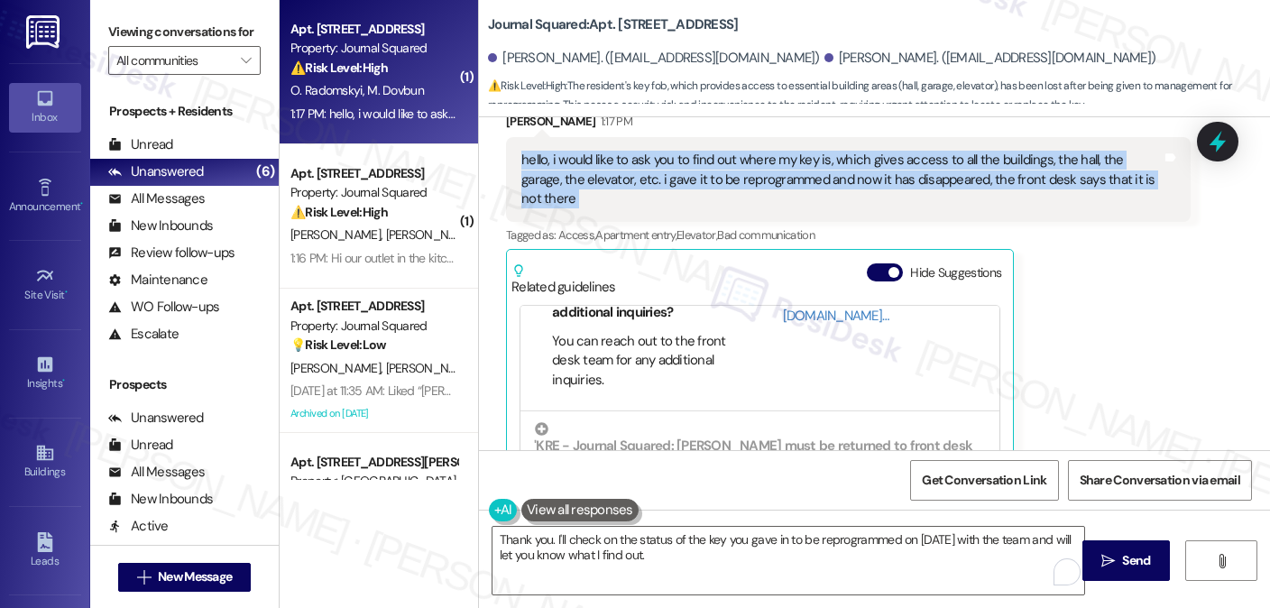
scroll to position [550, 0]
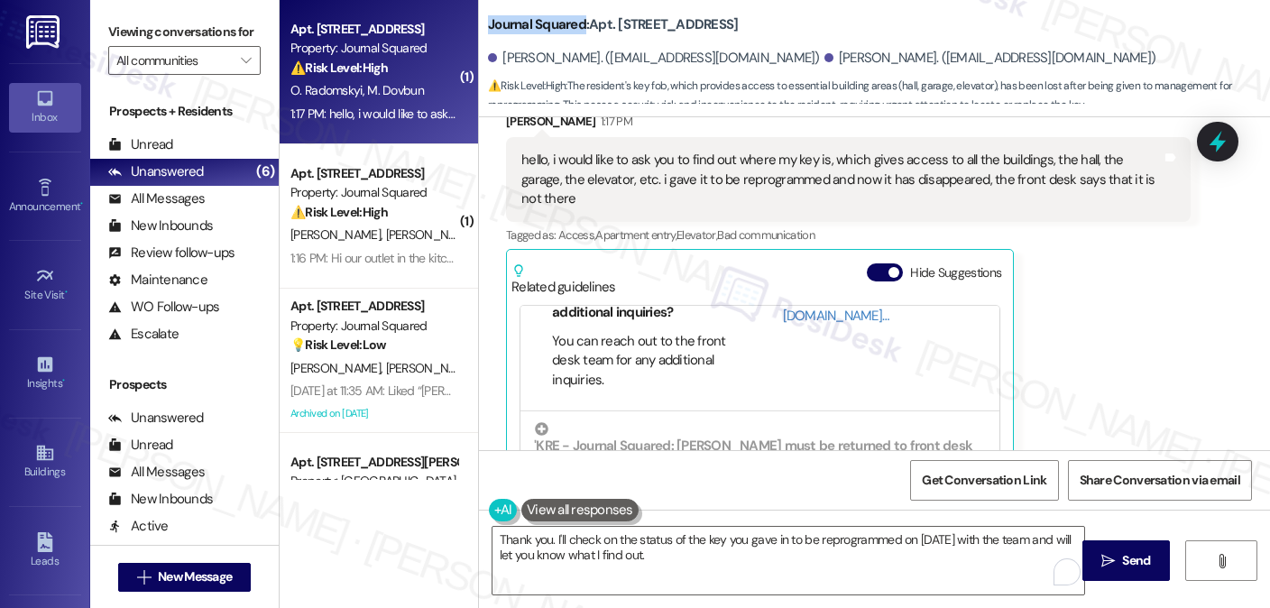
drag, startPoint x: 480, startPoint y: 23, endPoint x: 577, endPoint y: 16, distance: 97.6
click at [577, 16] on b "Journal Squared: Apt. 5604, [STREET_ADDRESS]" at bounding box center [613, 24] width 250 height 19
copy b "Journal Squared"
click at [224, 46] on label "Viewing conversations for" at bounding box center [184, 32] width 152 height 28
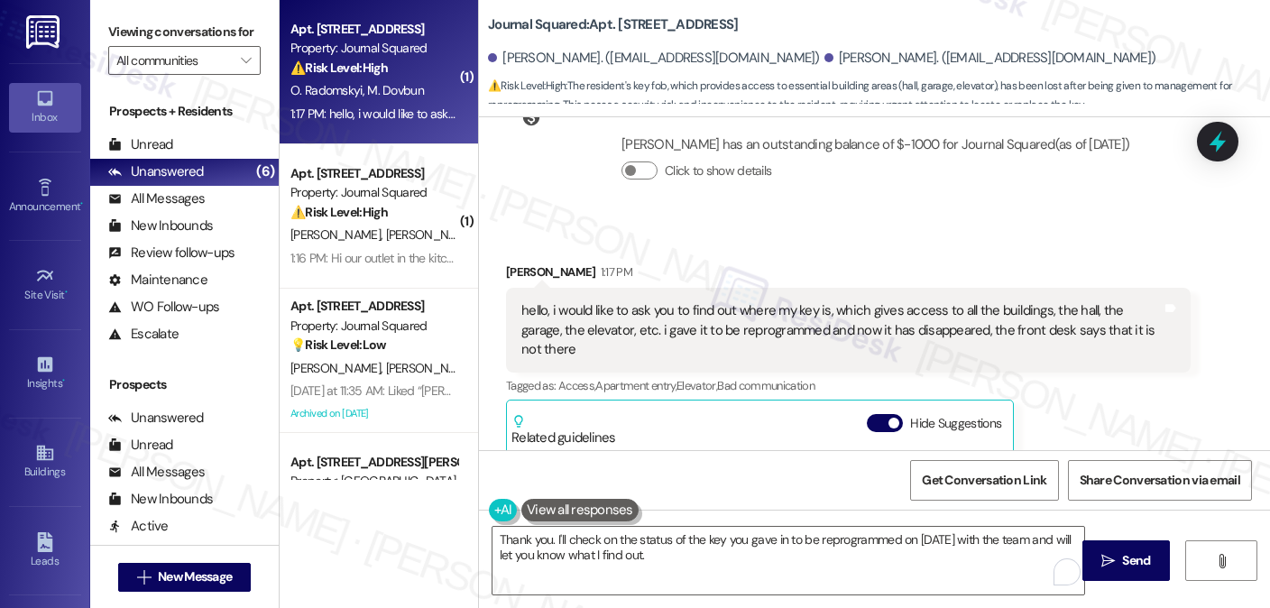
scroll to position [14514, 0]
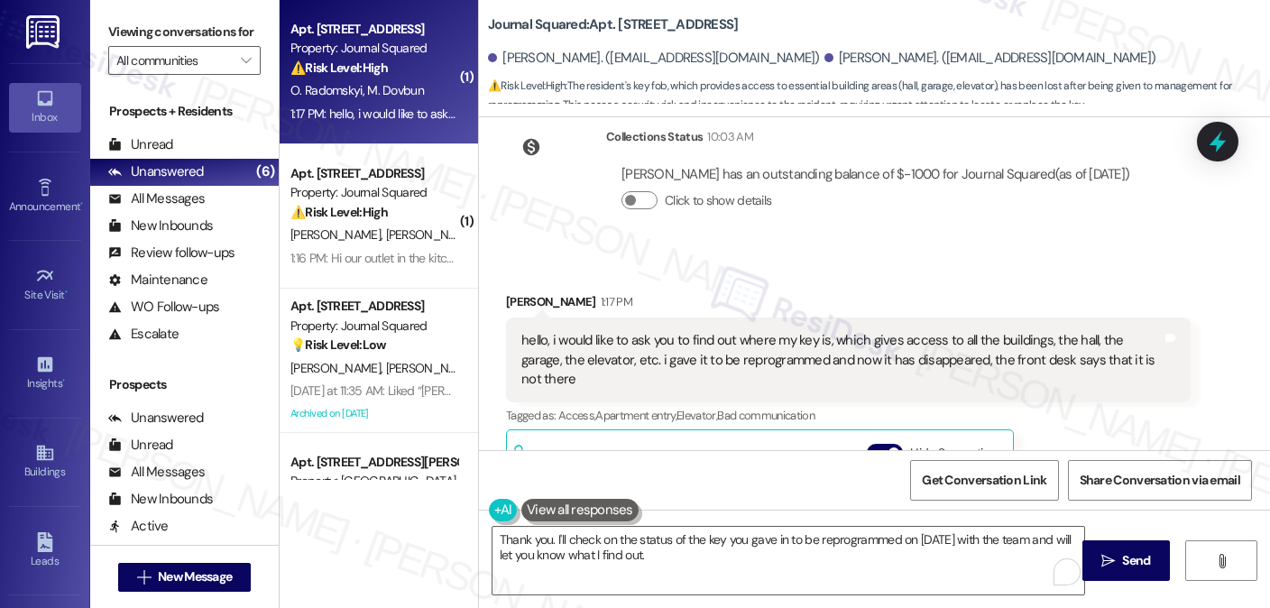
click at [1055, 331] on div "hello, i would like to ask you to find out where my key is, which gives access …" at bounding box center [841, 360] width 640 height 58
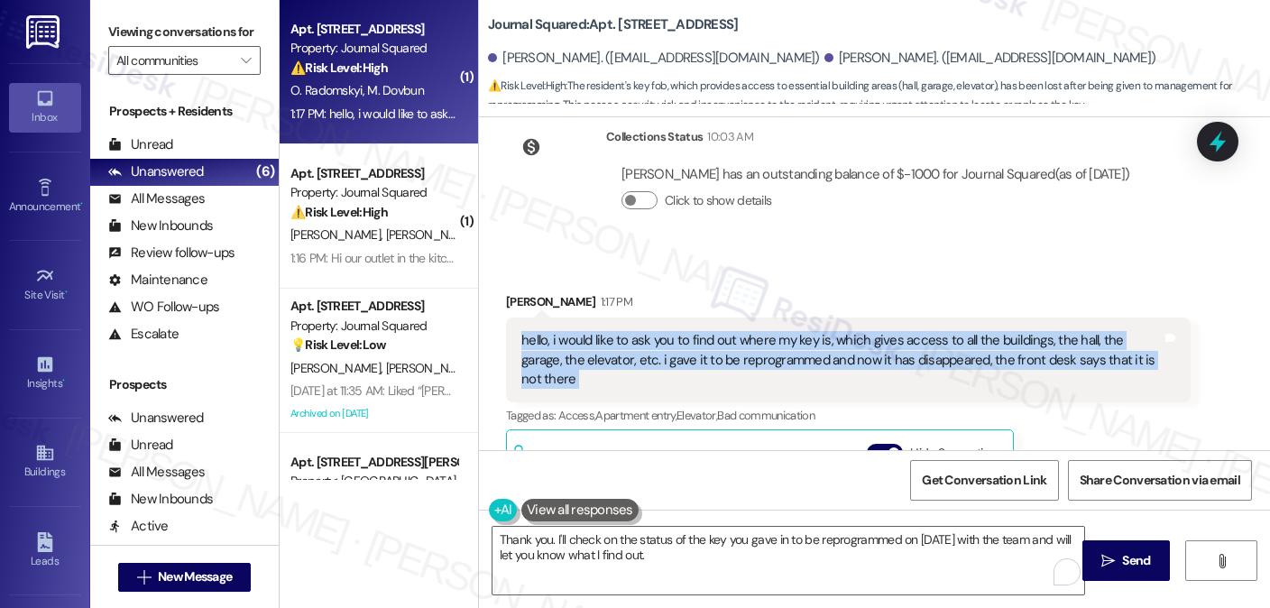
click at [1055, 331] on div "hello, i would like to ask you to find out where my key is, which gives access …" at bounding box center [841, 360] width 640 height 58
click at [1017, 331] on div "hello, i would like to ask you to find out where my key is, which gives access …" at bounding box center [841, 360] width 640 height 58
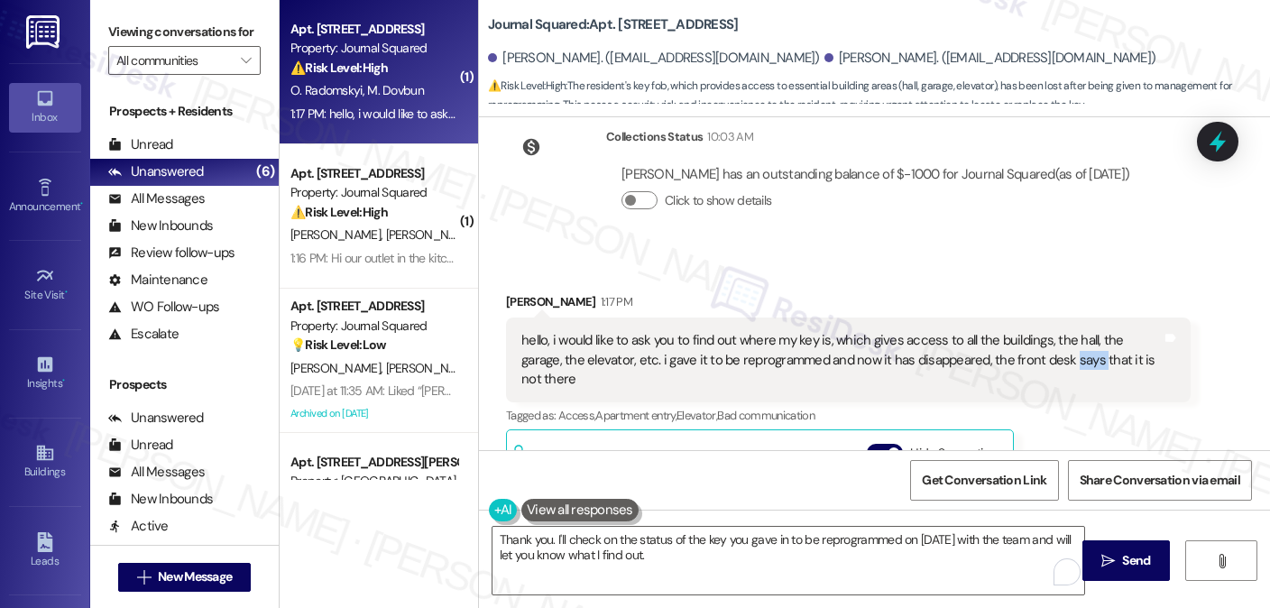
click at [1017, 331] on div "hello, i would like to ask you to find out where my key is, which gives access …" at bounding box center [841, 360] width 640 height 58
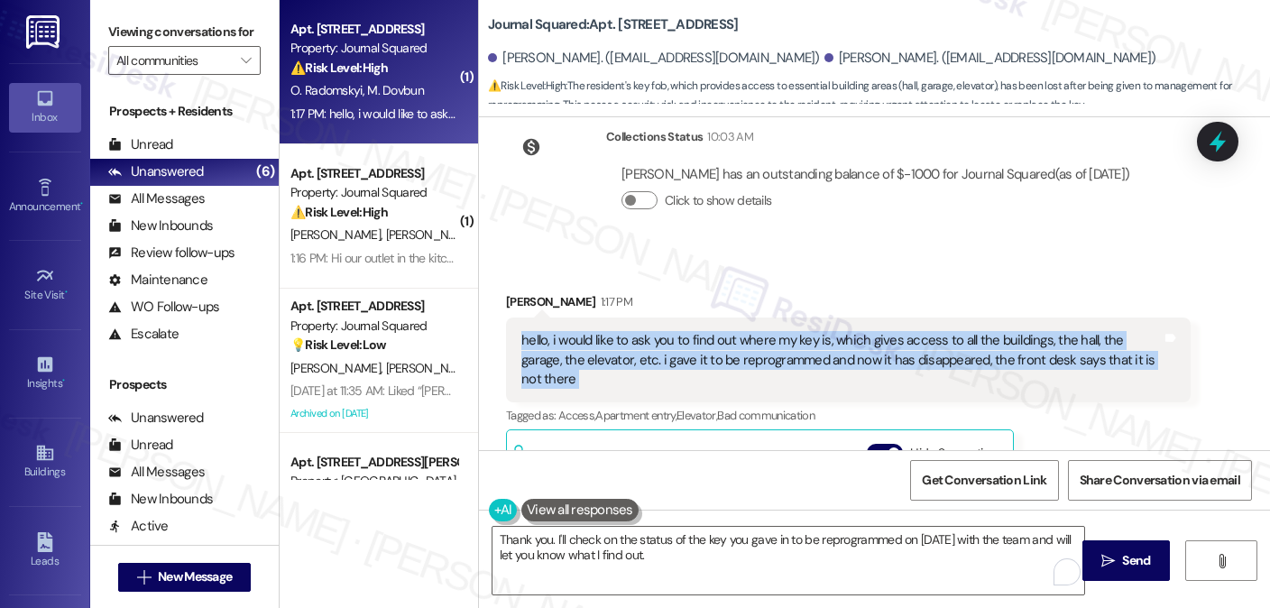
click at [1017, 331] on div "hello, i would like to ask you to find out where my key is, which gives access …" at bounding box center [841, 360] width 640 height 58
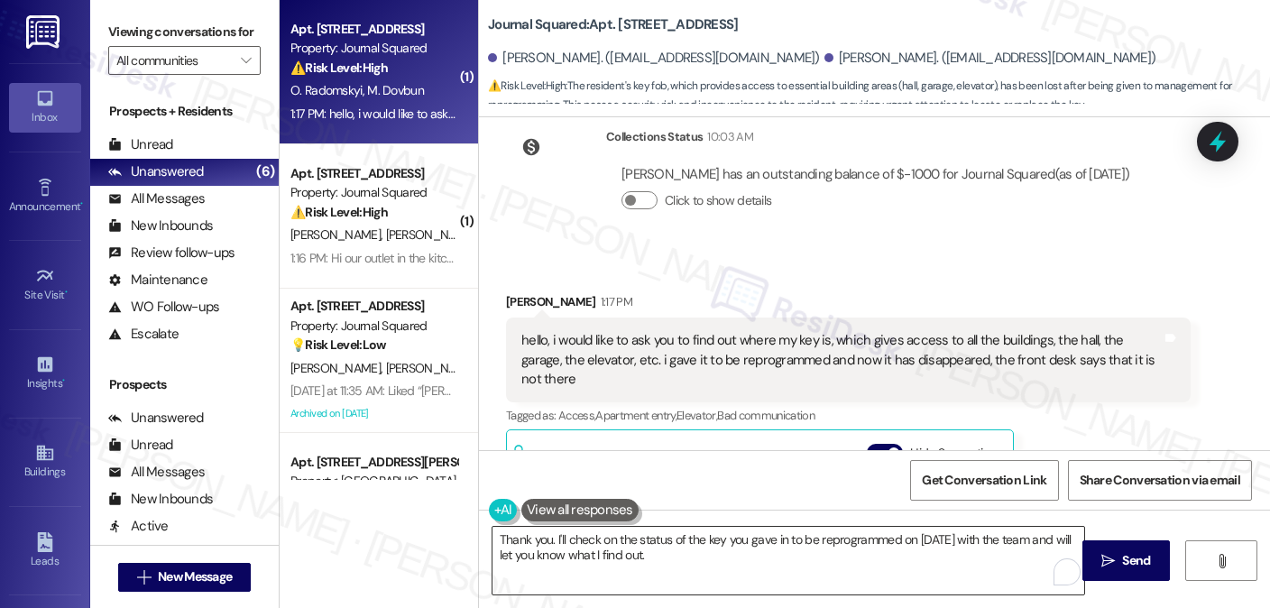
click at [625, 556] on textarea "Thank you. I'll check on the status of the key you gave in to be reprogrammed o…" at bounding box center [788, 561] width 592 height 68
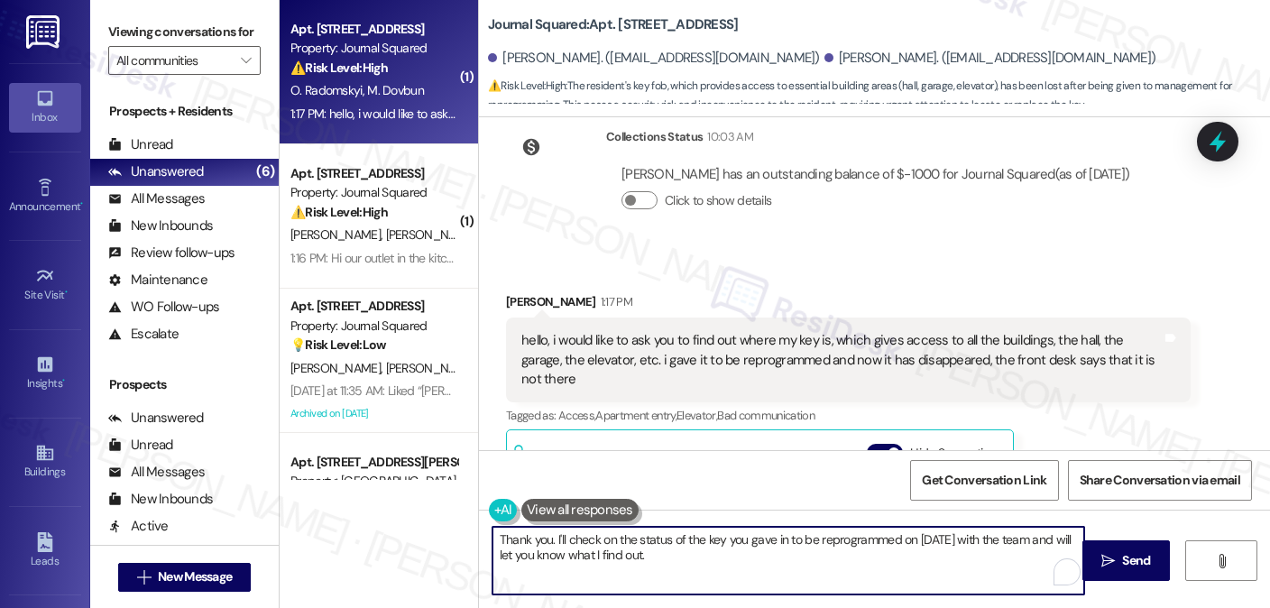
click at [625, 556] on textarea "Thank you. I'll check on the status of the key you gave in to be reprogrammed o…" at bounding box center [788, 561] width 592 height 68
click at [723, 565] on textarea "Thank you. I'll check on the status of the key you gave in to be reprogrammed o…" at bounding box center [788, 561] width 592 height 68
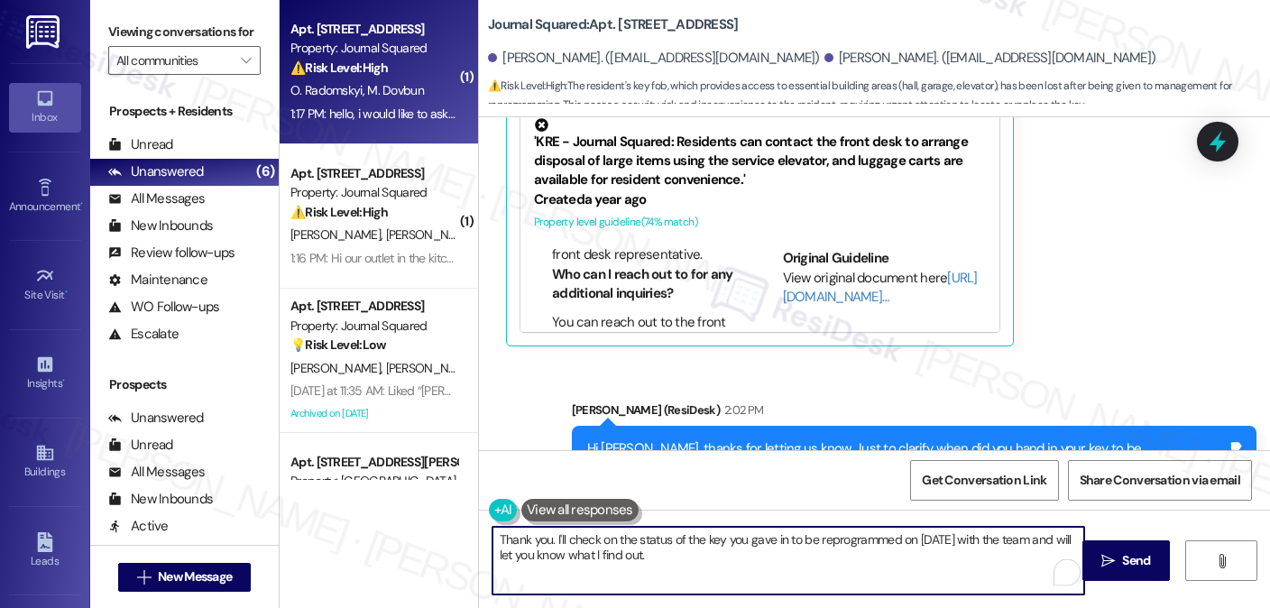
scroll to position [14964, 0]
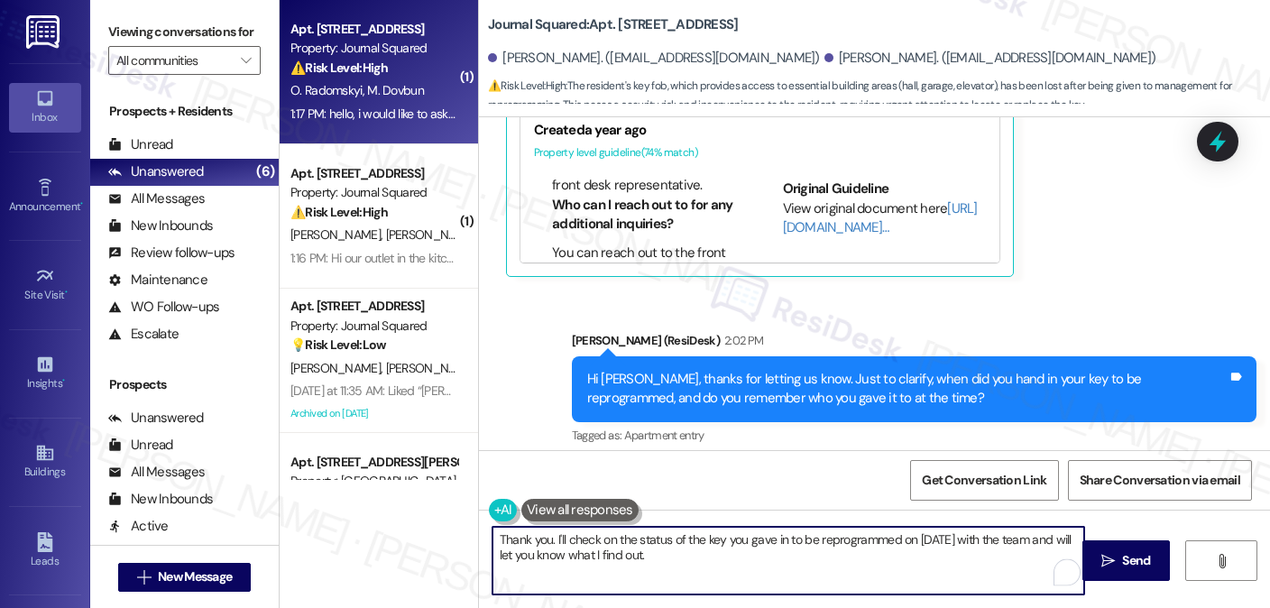
click at [543, 544] on textarea "Thank you. I'll check on the status of the key you gave in to be reprogrammed o…" at bounding box center [788, 561] width 592 height 68
click at [534, 543] on textarea "Thank you. I'll check on the status of the key you gave in to be reprogrammed o…" at bounding box center [788, 561] width 592 height 68
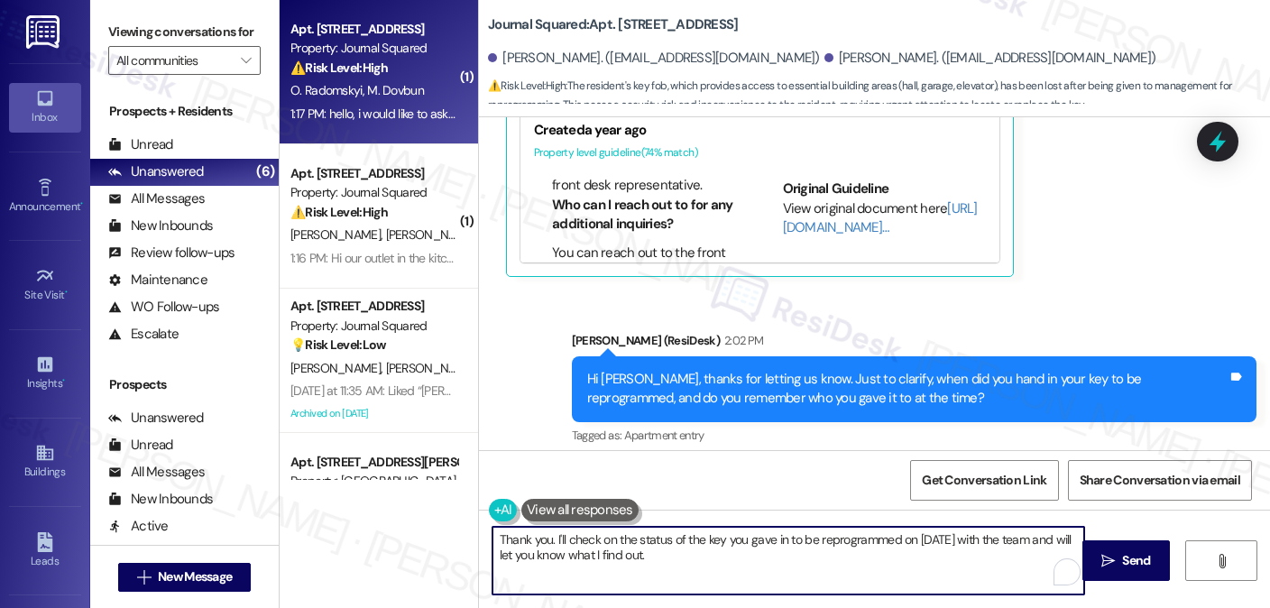
click at [543, 544] on textarea "Thank you. I'll check on the status of the key you gave in to be reprogrammed o…" at bounding box center [788, 561] width 592 height 68
click at [680, 556] on textarea "Thank you. I'll check on the status of the key you gave in to be reprogrammed o…" at bounding box center [788, 561] width 592 height 68
click at [850, 550] on textarea "Thank you. I'll check on the status of the key you gave in to be reprogrammed o…" at bounding box center [788, 561] width 592 height 68
type textarea "Thank you. I'll check on the status of the key you gave in to be reprogrammed o…"
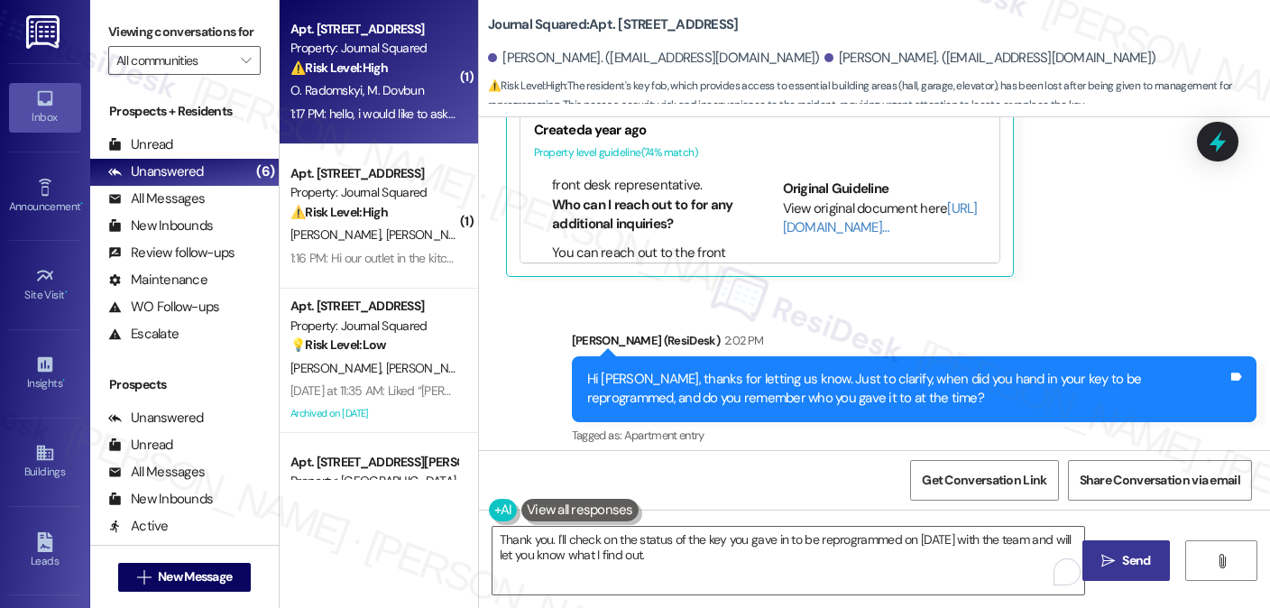
click at [1090, 546] on button " Send" at bounding box center [1125, 560] width 87 height 41
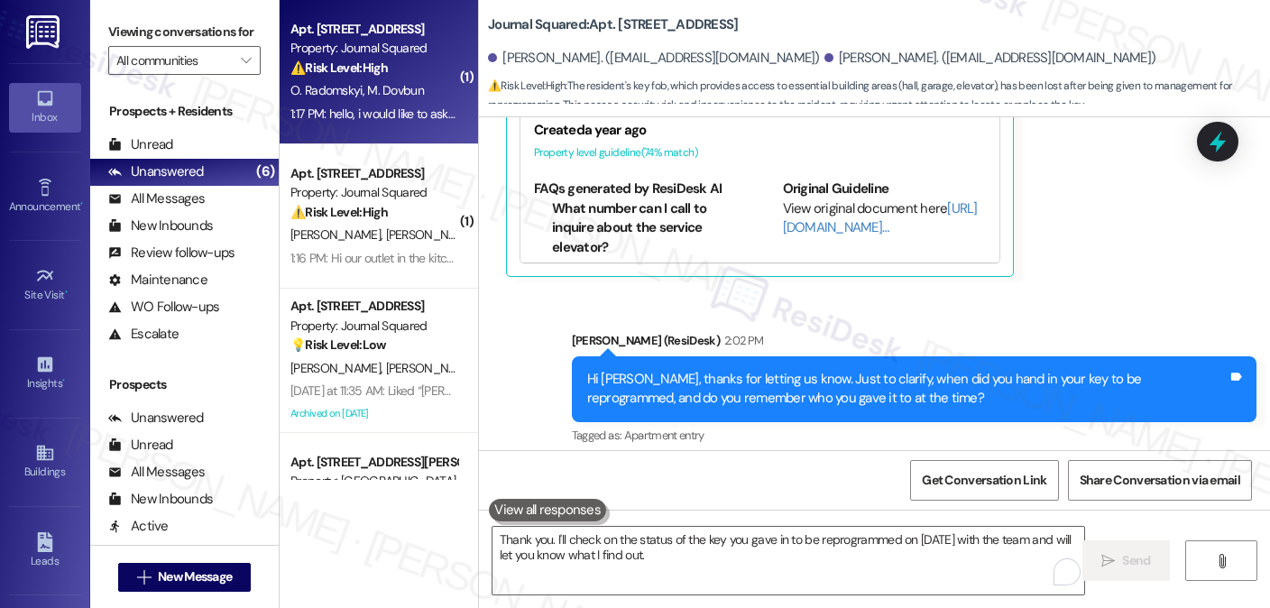
scroll to position [15109, 0]
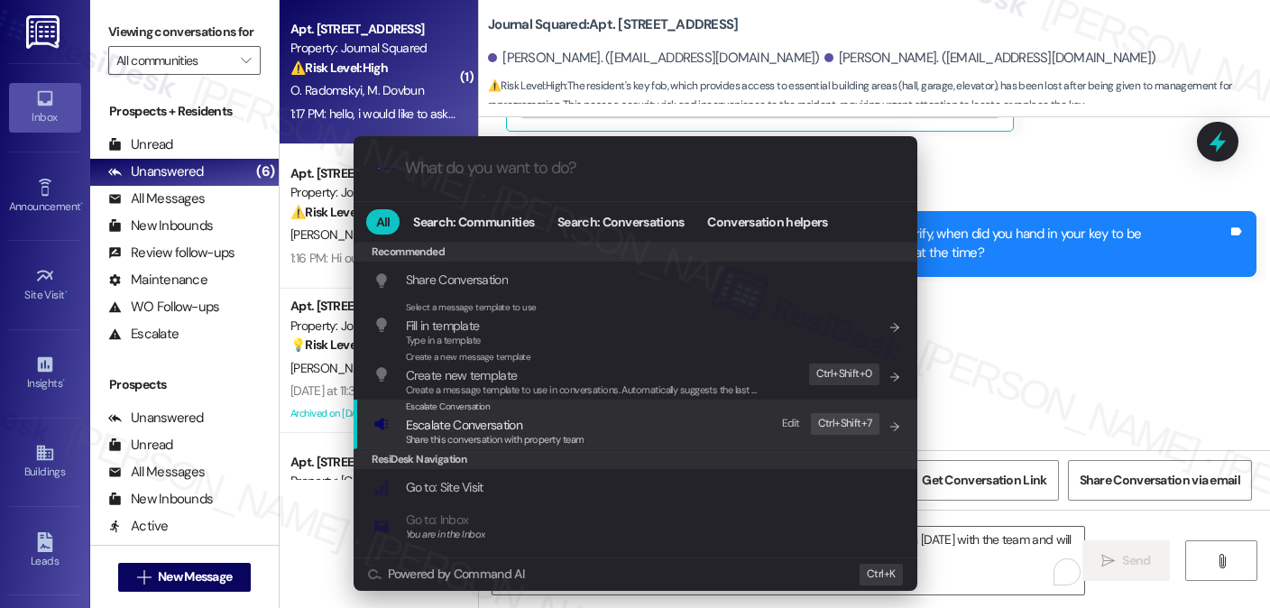
click at [600, 416] on div "Escalate Conversation Escalate Conversation Share this conversation with proper…" at bounding box center [637, 424] width 528 height 49
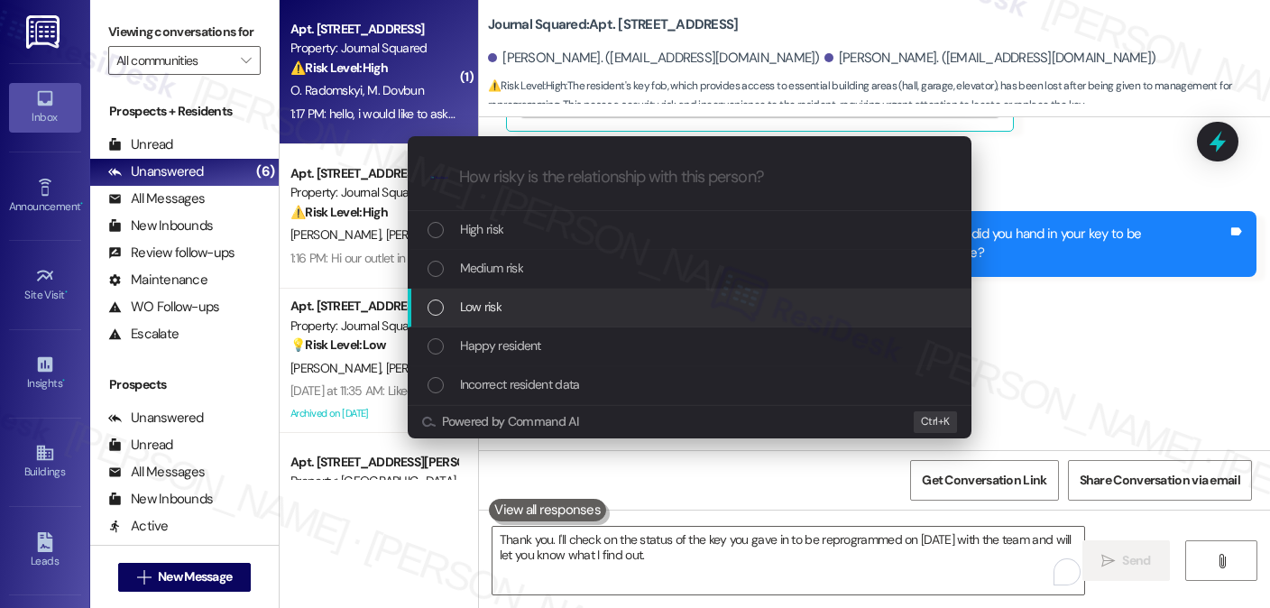
click at [519, 305] on div "Low risk" at bounding box center [691, 307] width 528 height 20
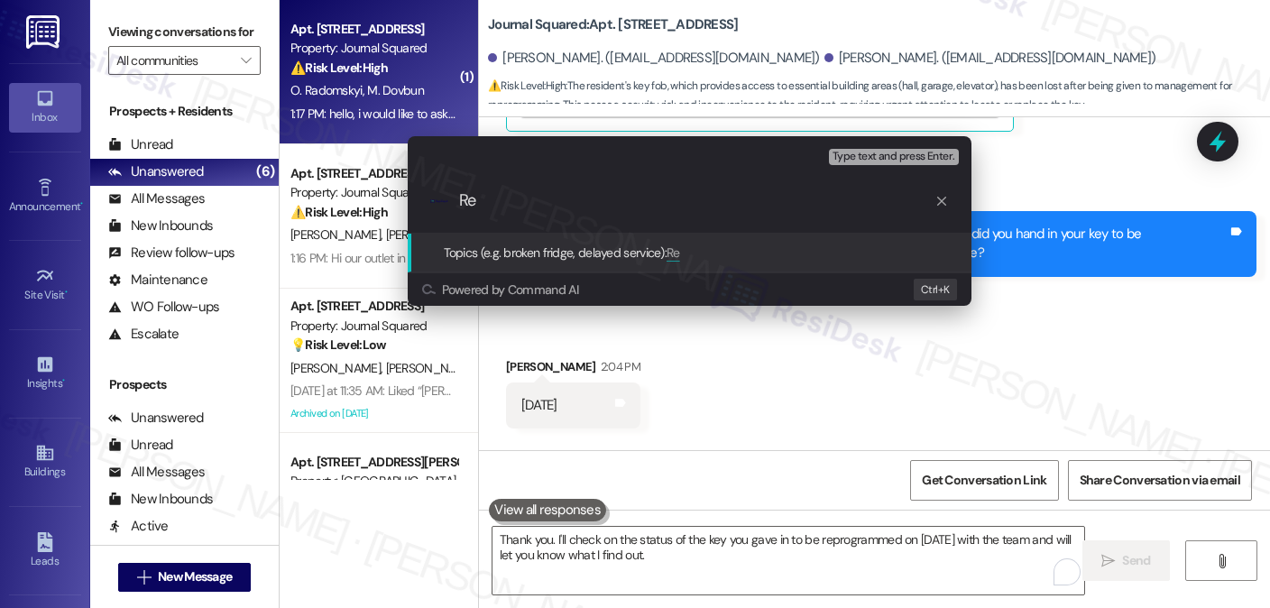
type input "R"
type input "Follow up on reprogrammed key fob"
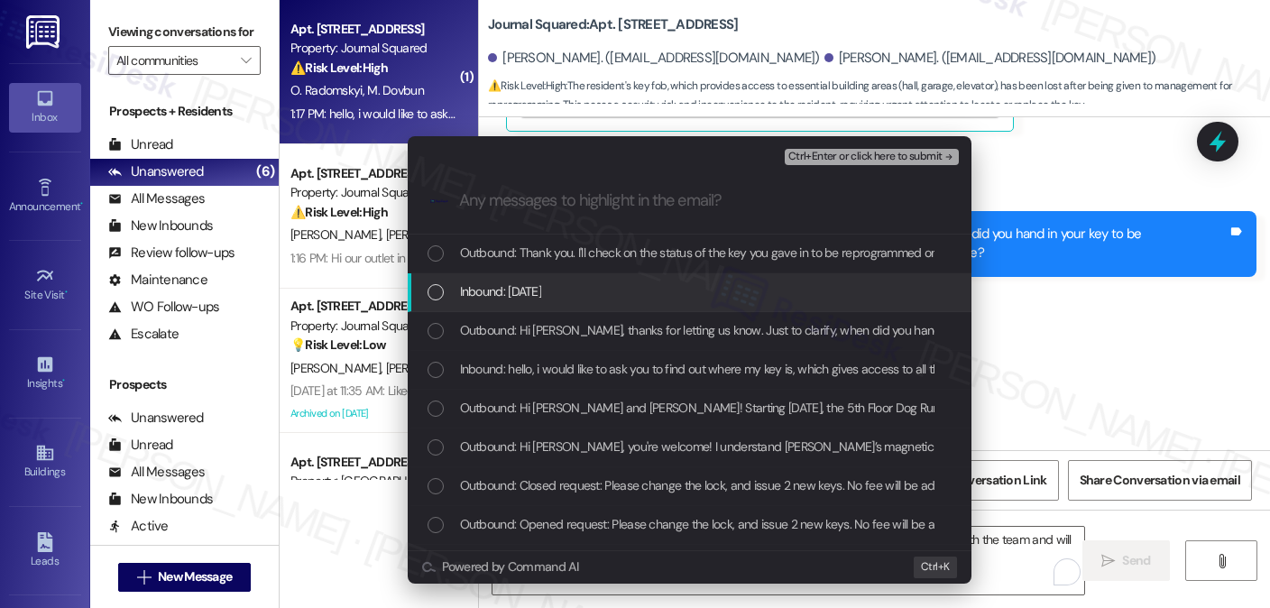
click at [622, 299] on div "Inbound: [DATE]" at bounding box center [691, 291] width 528 height 20
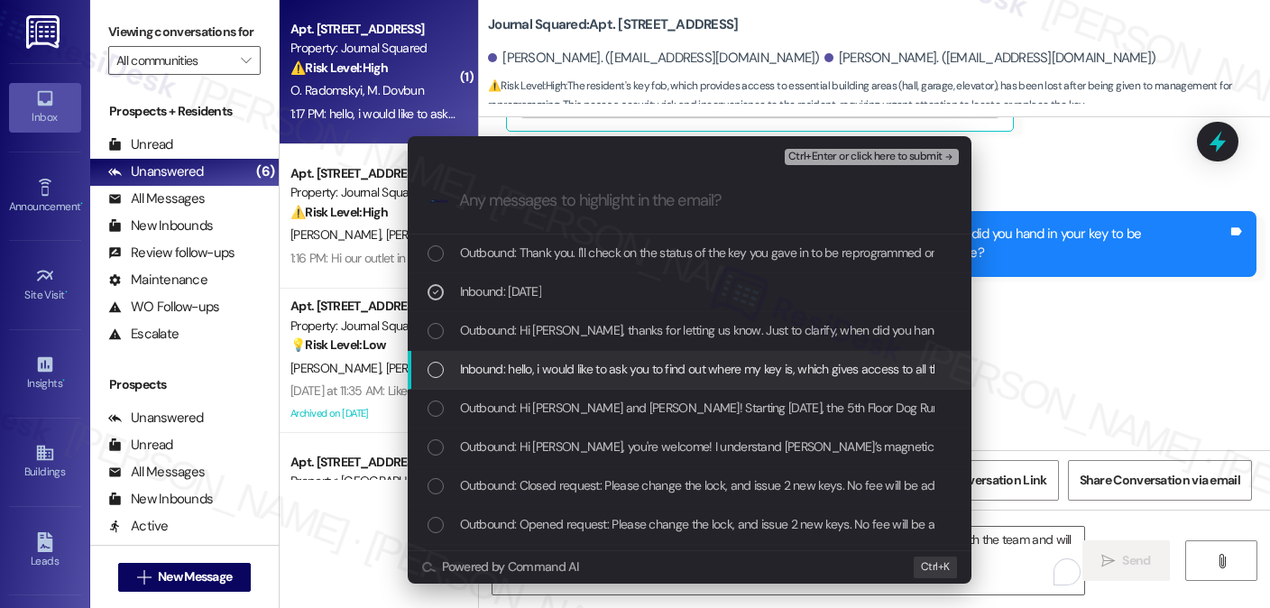
click at [602, 381] on div "Inbound: hello, i would like to ask you to find out where my key is, which give…" at bounding box center [690, 370] width 564 height 39
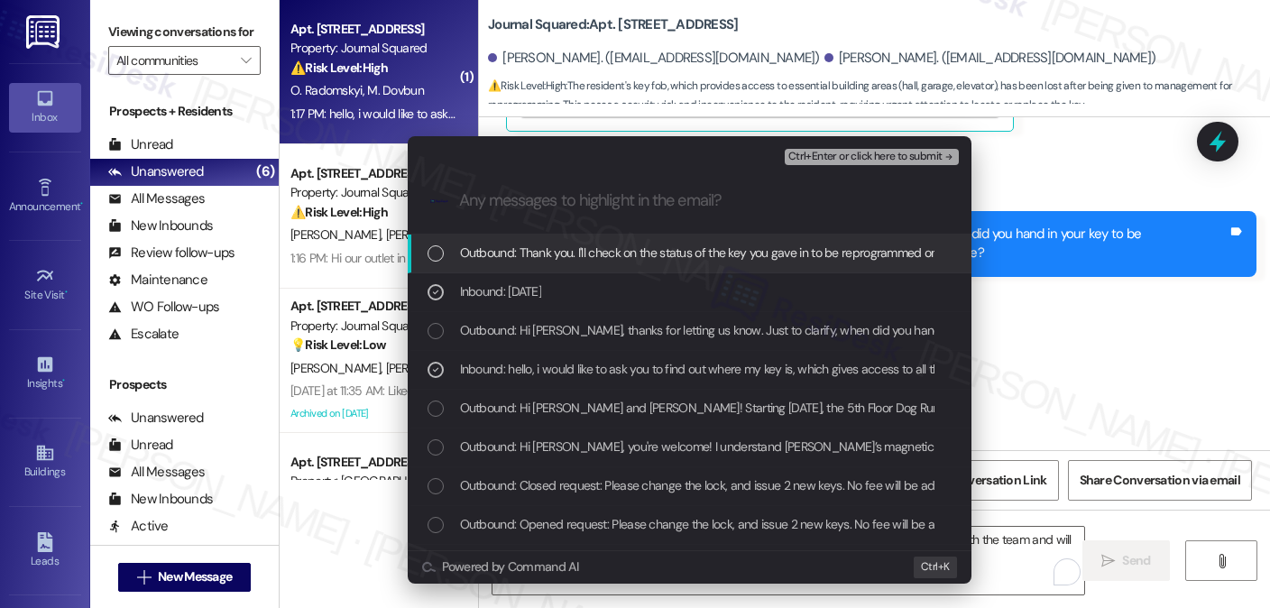
click at [851, 160] on span "Ctrl+Enter or click here to submit" at bounding box center [865, 157] width 154 height 13
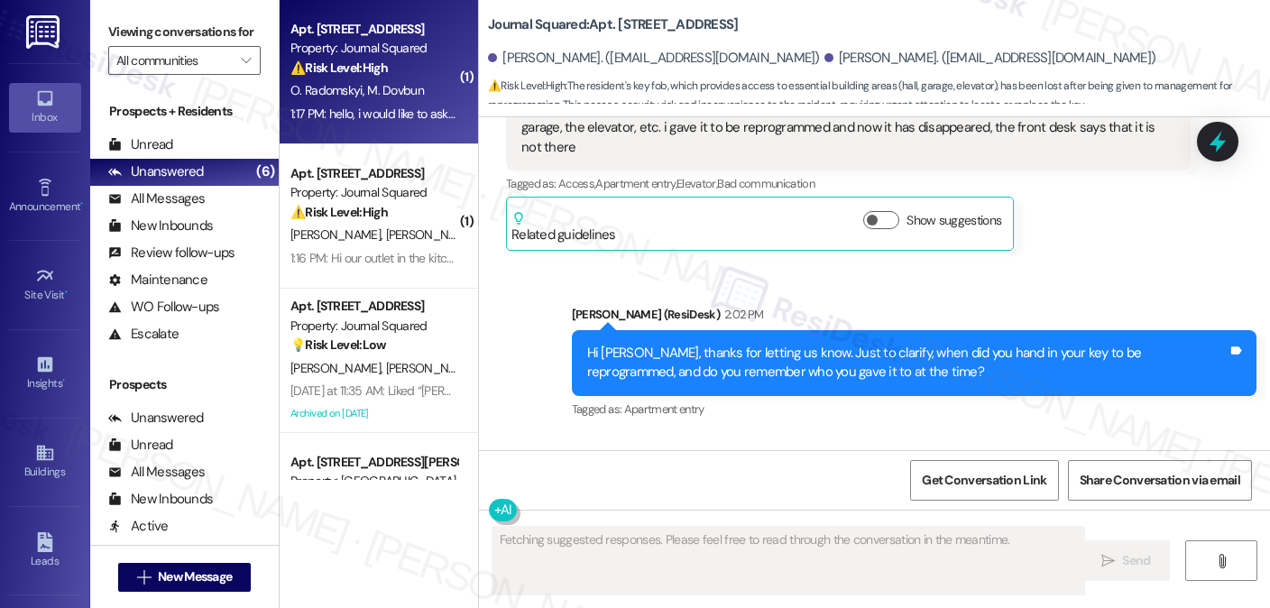
scroll to position [14802, 0]
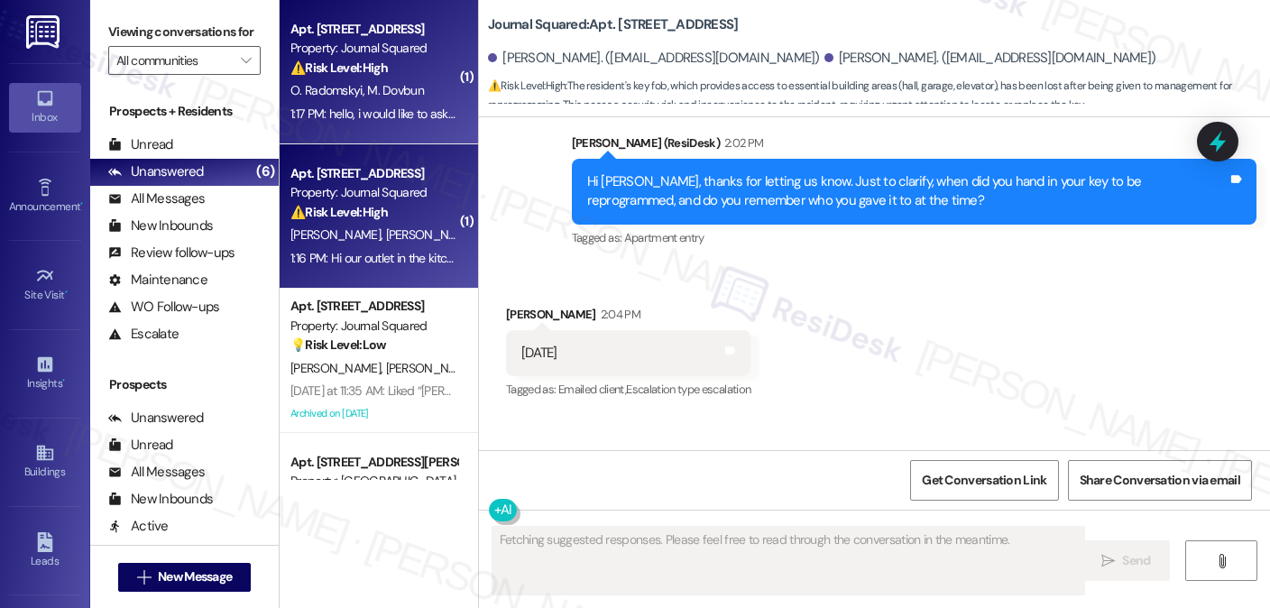
click at [416, 228] on div "[PERSON_NAME] [PERSON_NAME]" at bounding box center [374, 235] width 170 height 23
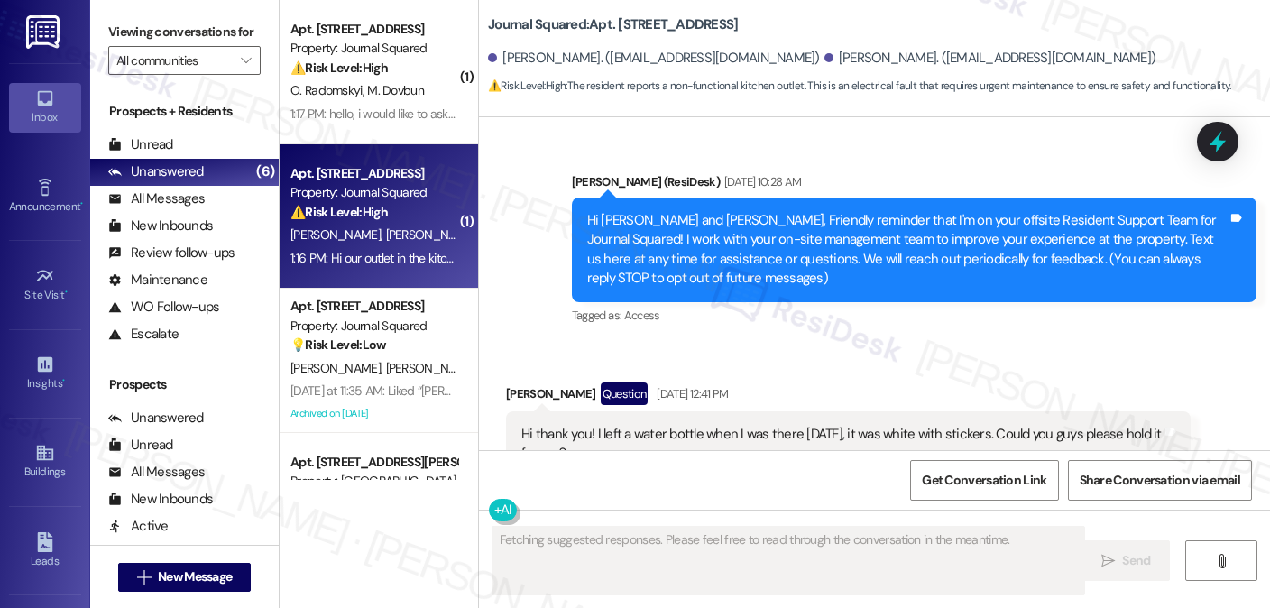
scroll to position [48841, 0]
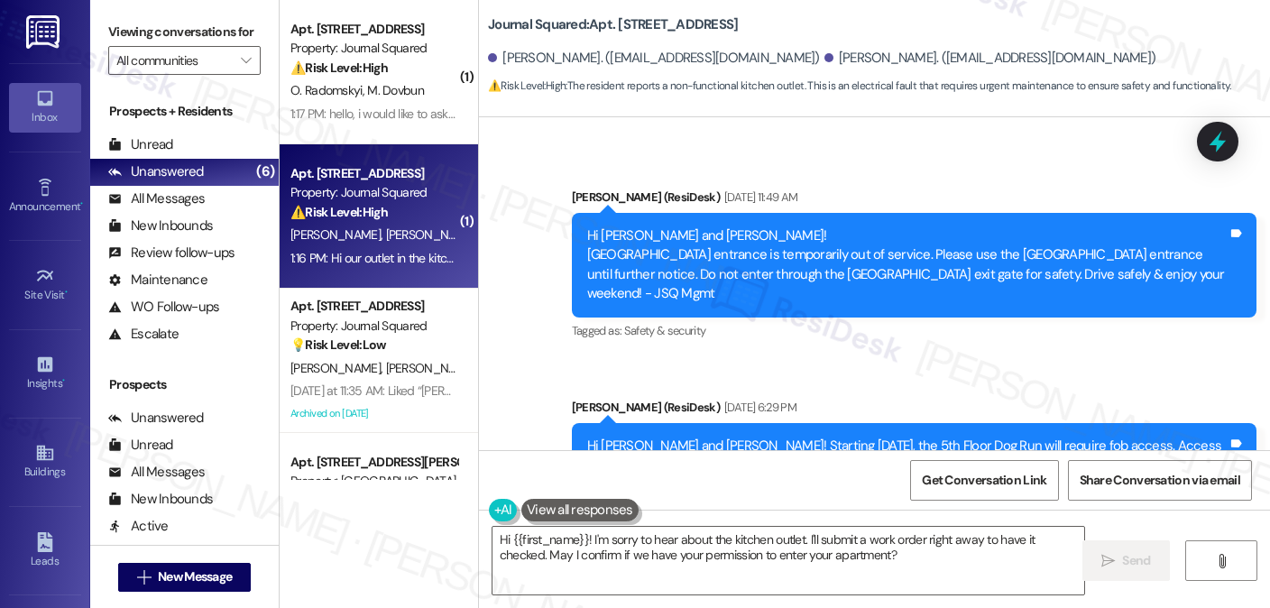
click at [630, 28] on b "Journal Squared: Apt. 2606, [STREET_ADDRESS]" at bounding box center [613, 24] width 250 height 19
copy b "2606"
click at [204, 24] on label "Viewing conversations for" at bounding box center [184, 32] width 152 height 28
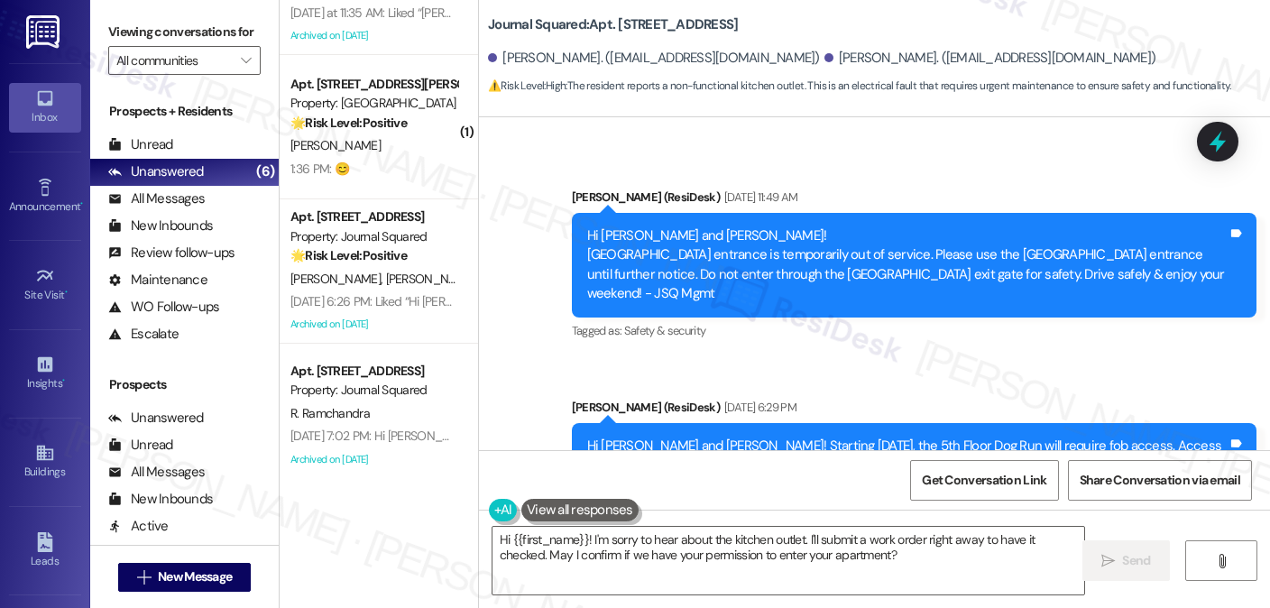
scroll to position [386, 0]
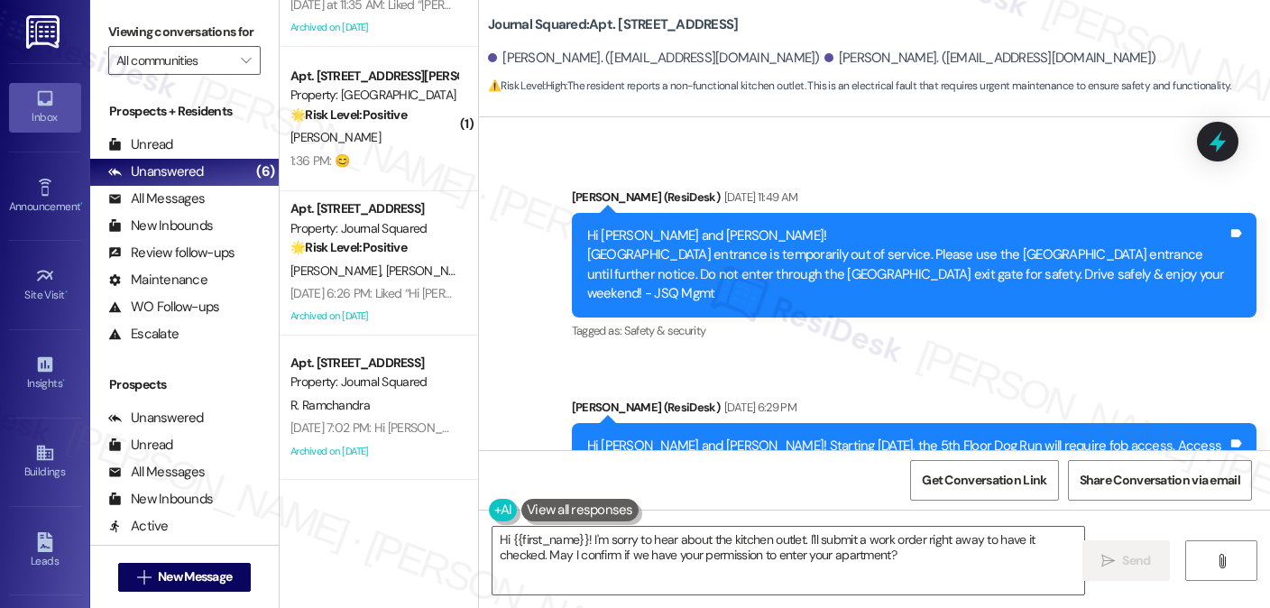
click at [211, 21] on label "Viewing conversations for" at bounding box center [184, 32] width 152 height 28
click at [243, 31] on label "Viewing conversations for" at bounding box center [184, 32] width 152 height 28
click at [624, 24] on b "Journal Squared: Apt. 2606, [STREET_ADDRESS]" at bounding box center [613, 24] width 250 height 19
copy b "2606"
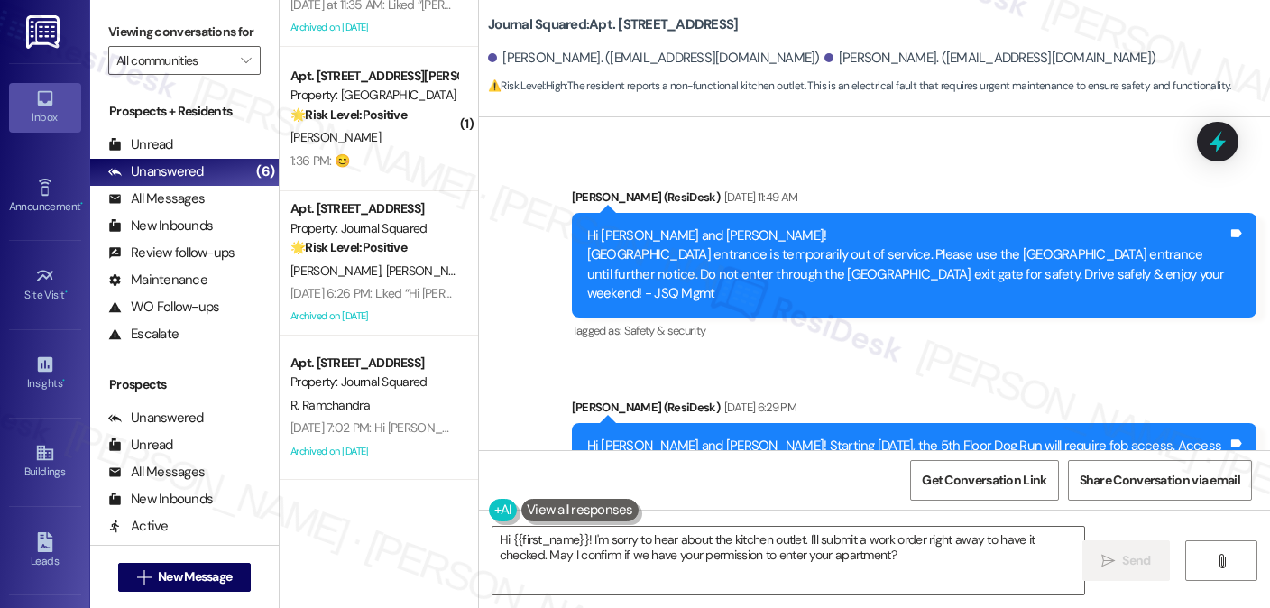
click at [213, 28] on label "Viewing conversations for" at bounding box center [184, 32] width 152 height 28
click at [679, 589] on div "[PERSON_NAME] Neutral 1:16 PM" at bounding box center [768, 611] width 524 height 44
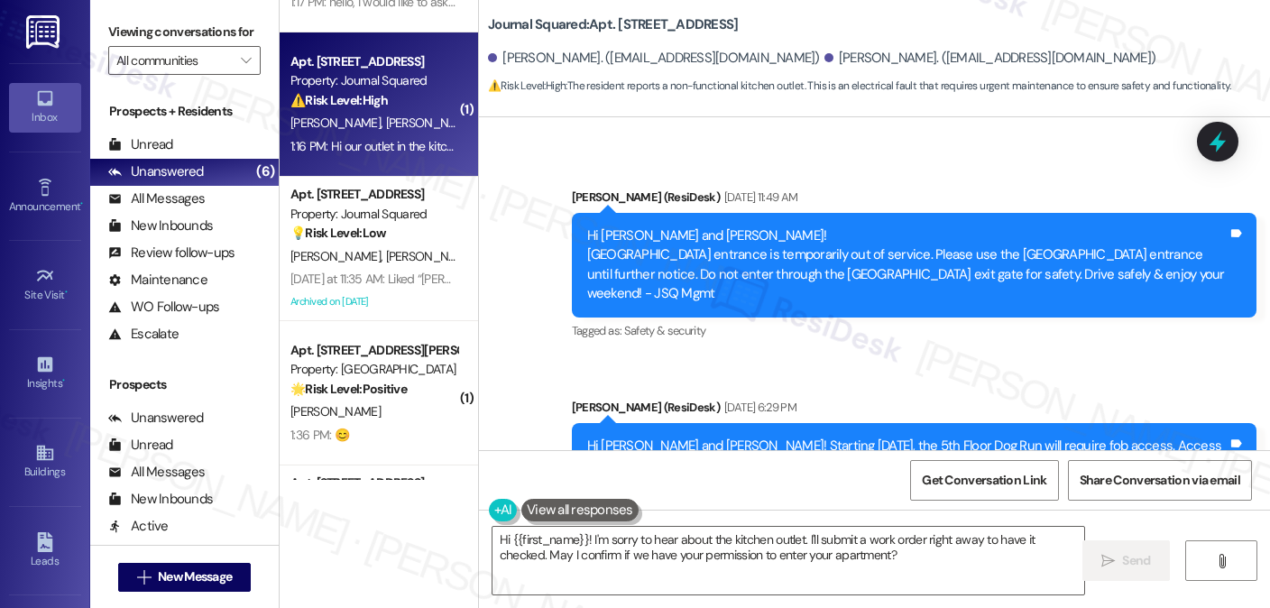
scroll to position [0, 0]
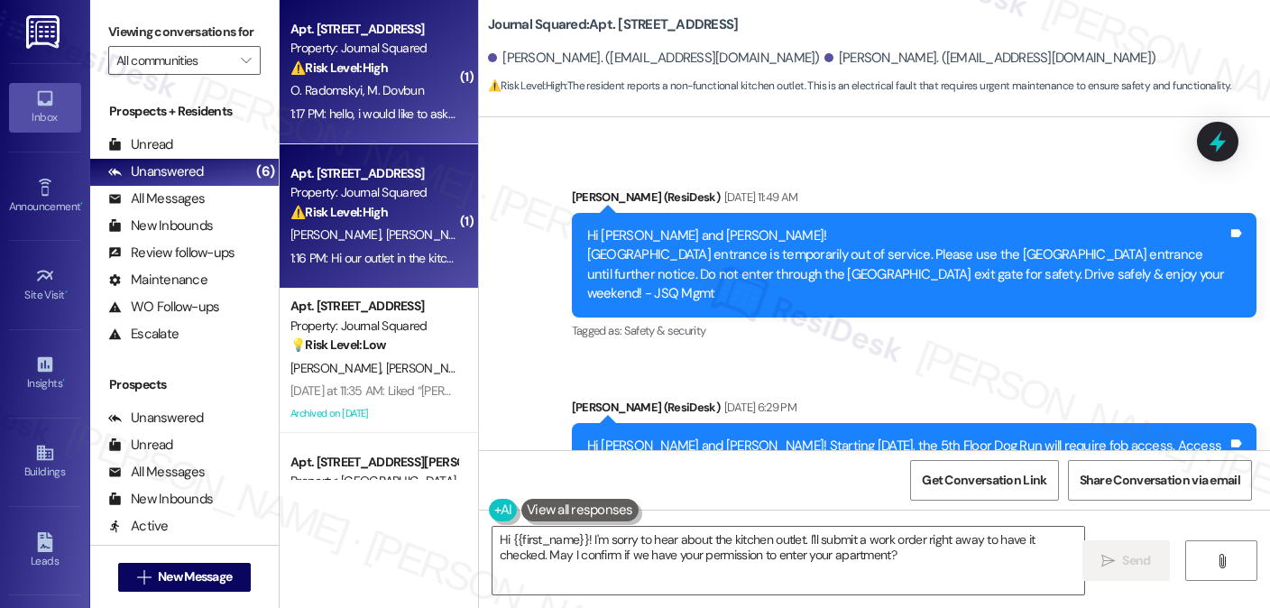
click at [386, 115] on div "1:17 PM: hello, i would like to ask you to find out where my key is, which give…" at bounding box center [903, 114] width 1227 height 16
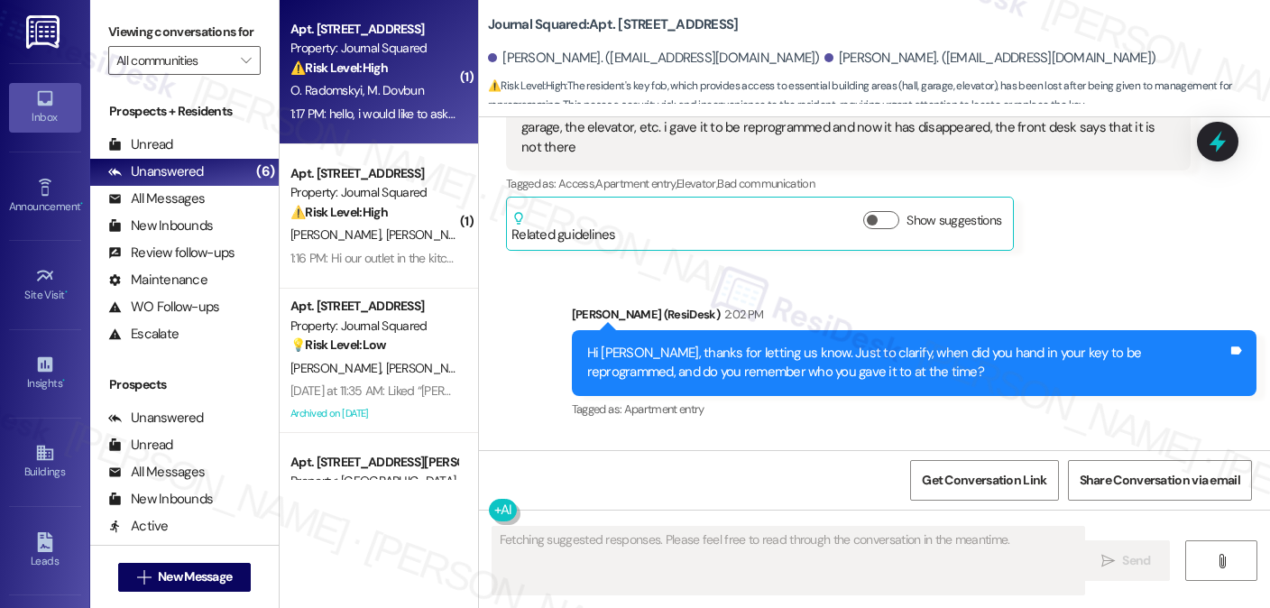
scroll to position [15025, 0]
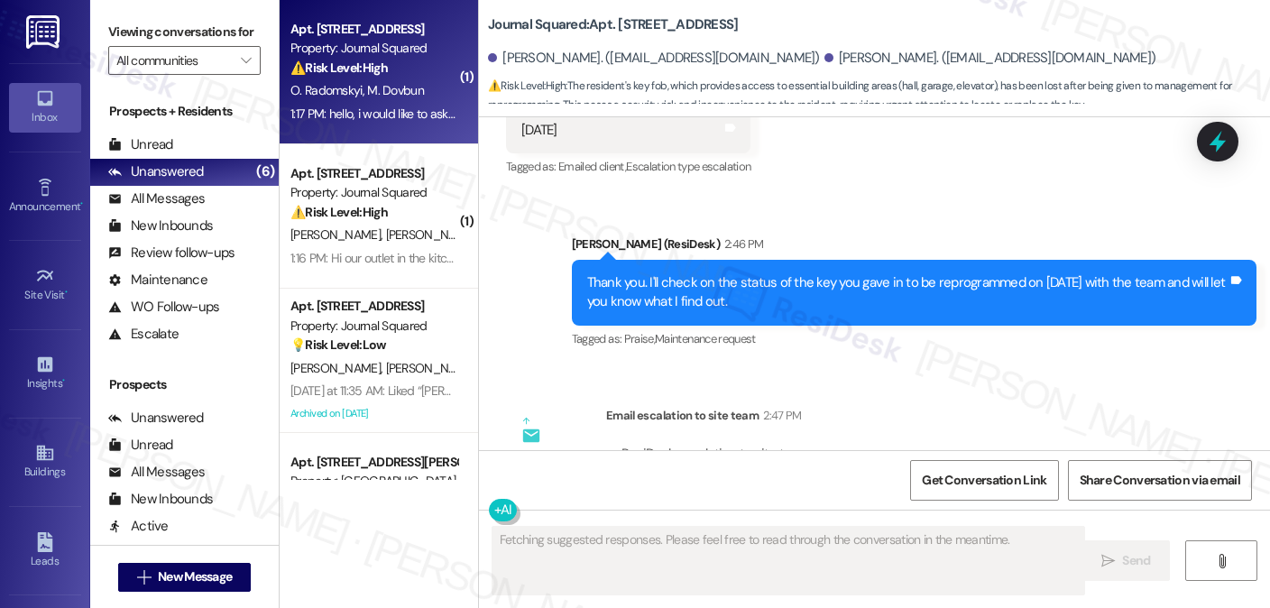
click at [690, 260] on div "Thank you. I'll check on the status of the key you gave in to be reprogrammed o…" at bounding box center [914, 293] width 685 height 66
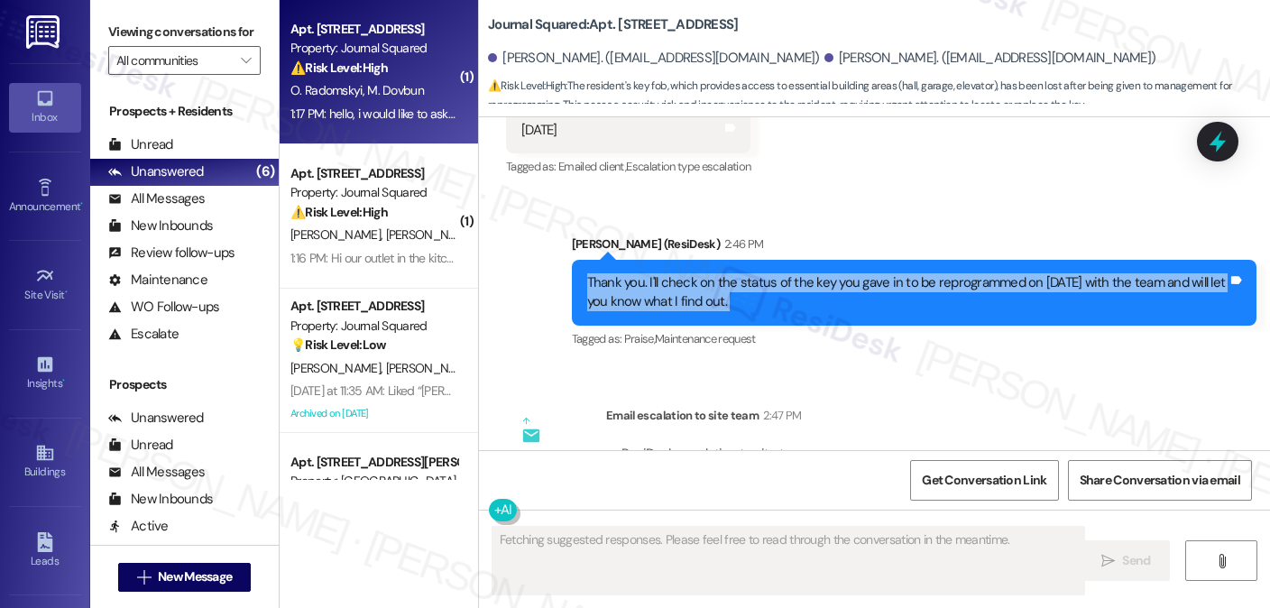
click at [690, 260] on div "Thank you. I'll check on the status of the key you gave in to be reprogrammed o…" at bounding box center [914, 293] width 685 height 66
click at [730, 273] on div "Thank you. I'll check on the status of the key you gave in to be reprogrammed o…" at bounding box center [907, 292] width 640 height 39
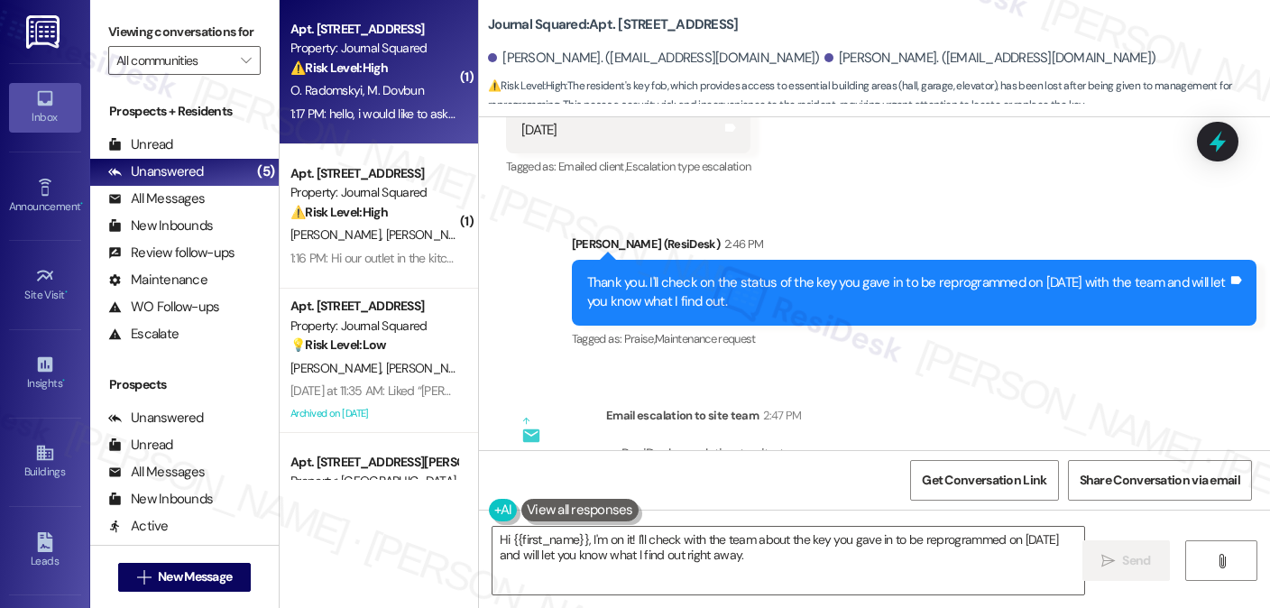
drag, startPoint x: 745, startPoint y: 357, endPoint x: 927, endPoint y: 370, distance: 182.6
click at [927, 445] on div "ResiDesk escalation to site team -> Risk Level: Low risk Topics: Follow up on r…" at bounding box center [898, 484] width 554 height 78
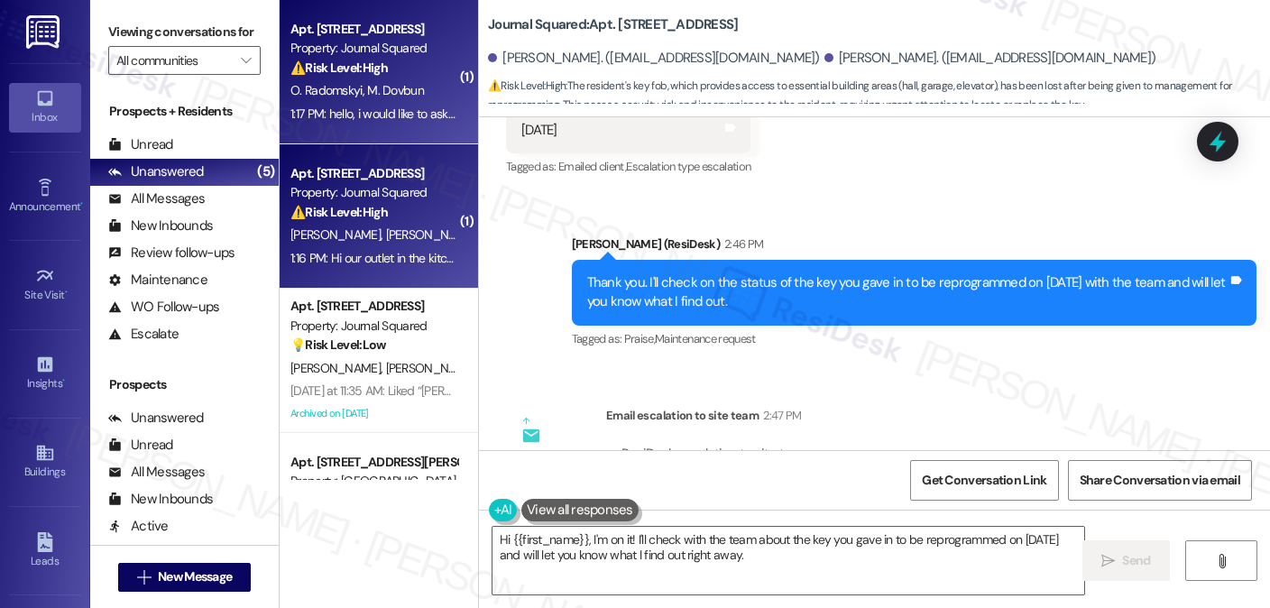
click at [350, 217] on strong "⚠️ Risk Level: High" at bounding box center [338, 212] width 97 height 16
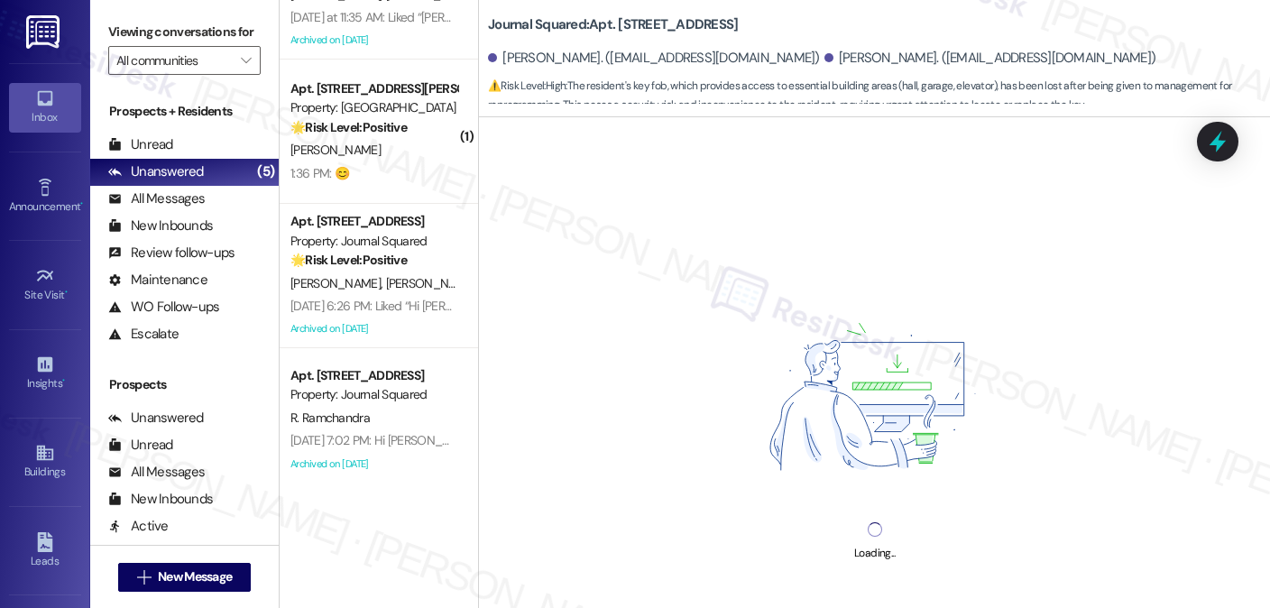
scroll to position [386, 0]
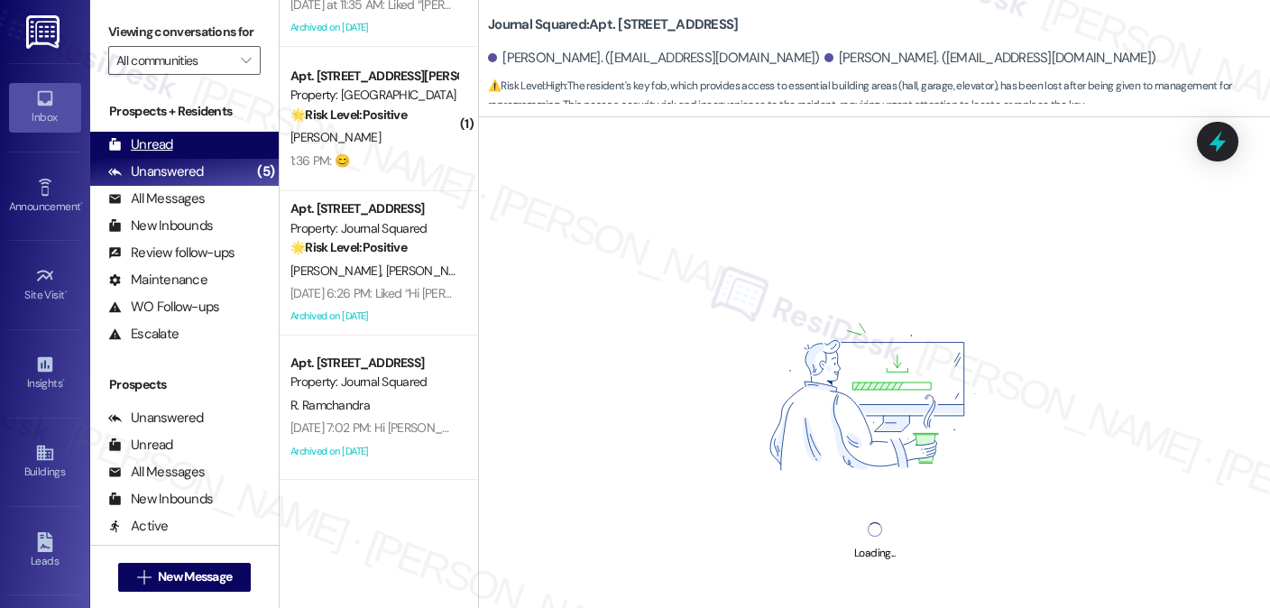
click at [184, 159] on div "Unread (0)" at bounding box center [184, 145] width 188 height 27
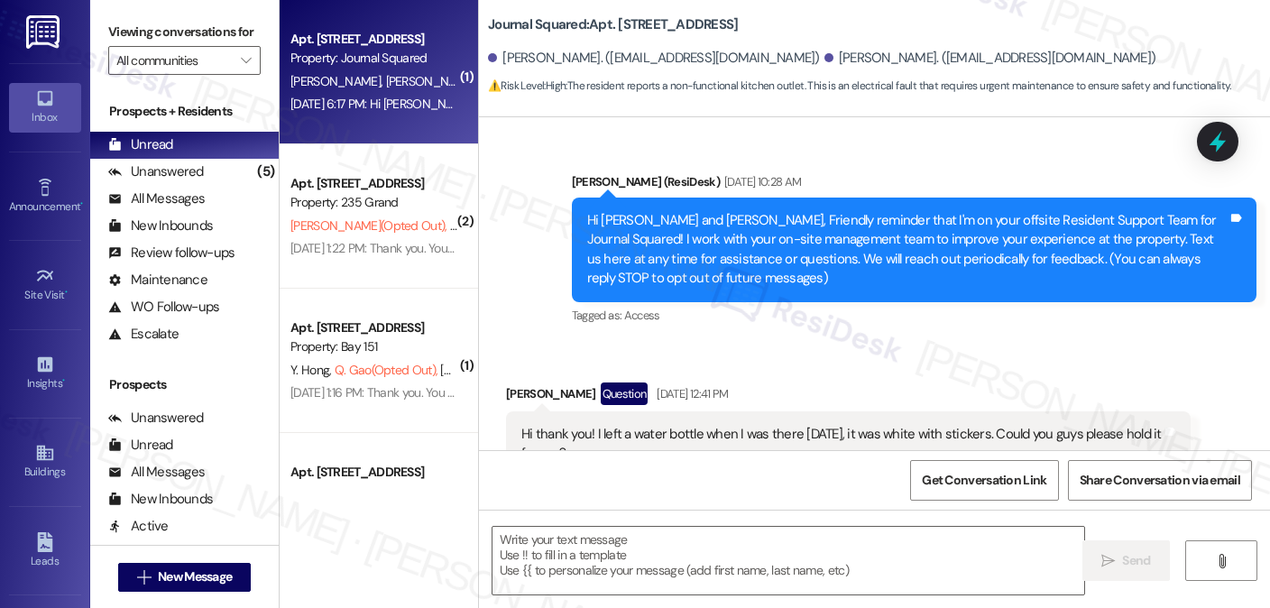
click at [351, 83] on div "[PERSON_NAME] [PERSON_NAME]" at bounding box center [374, 81] width 170 height 23
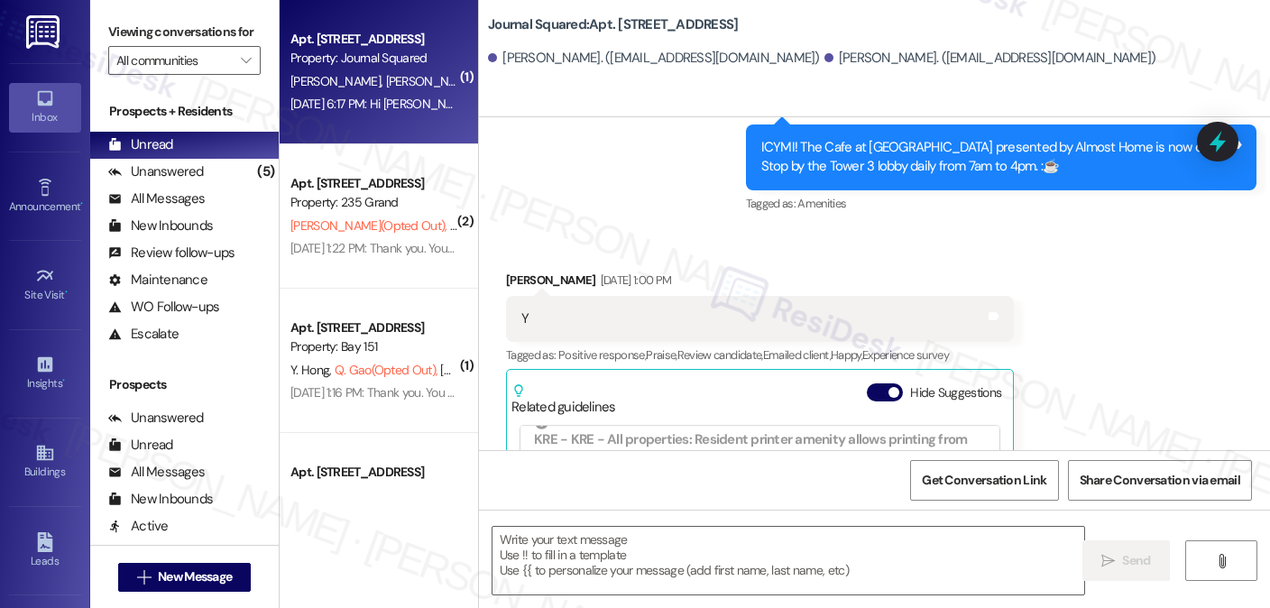
scroll to position [761, 0]
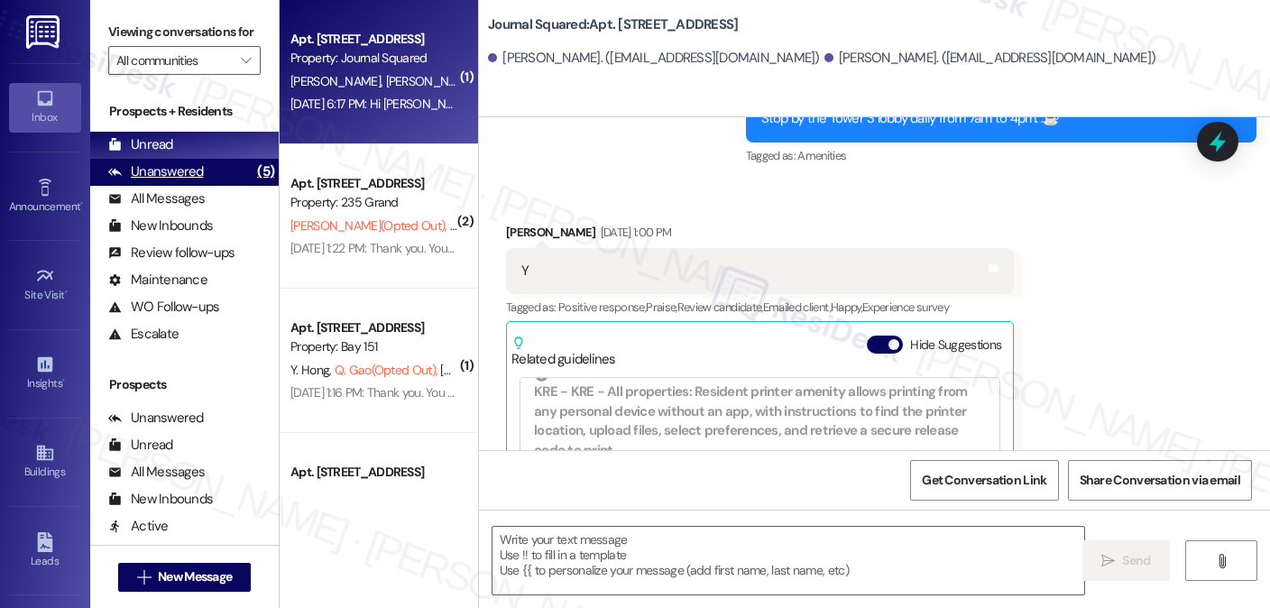
click at [207, 186] on div "Unanswered (5)" at bounding box center [184, 172] width 188 height 27
